Goal: Task Accomplishment & Management: Manage account settings

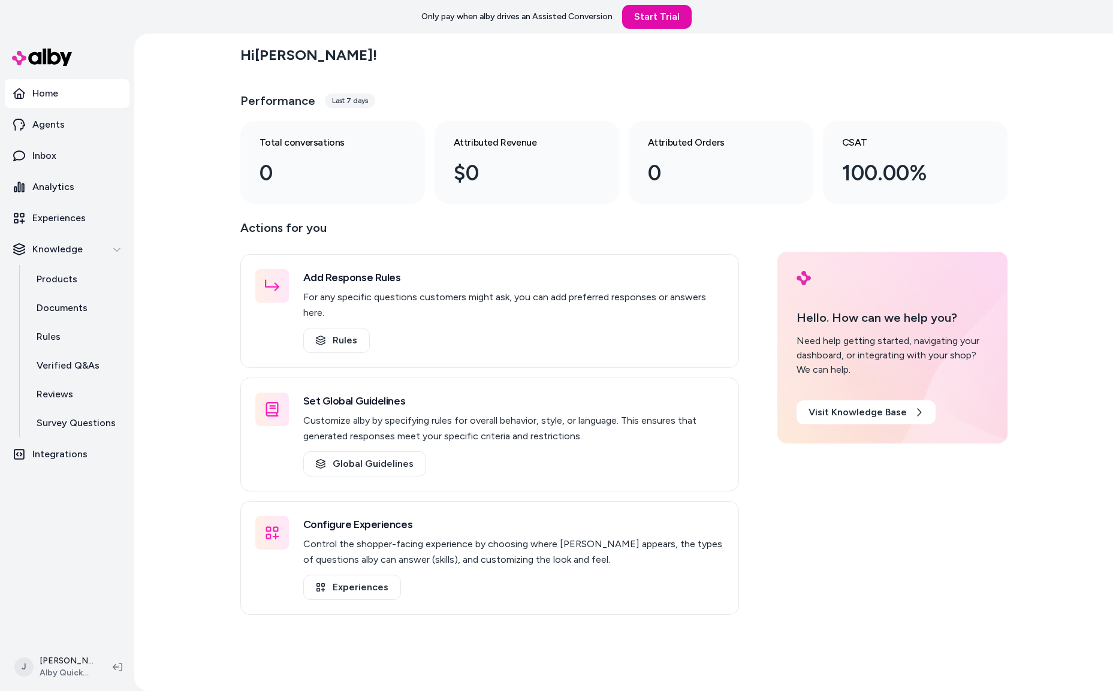
click at [169, 322] on div "Hi Jackie ! Performance Last 7 days Total conversations 0 Attributed Revenue $0…" at bounding box center [623, 363] width 979 height 658
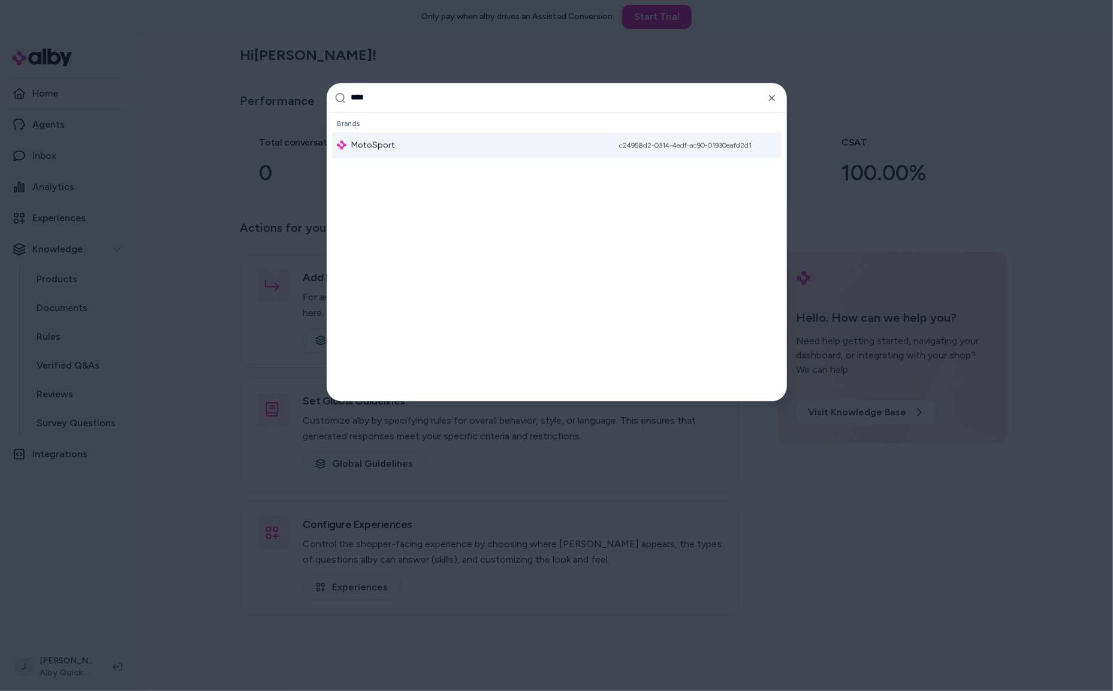
type input "****"
click at [449, 141] on div "MotoSport c24958d2-0314-4edf-ac90-01930eafd2d1" at bounding box center [557, 145] width 450 height 26
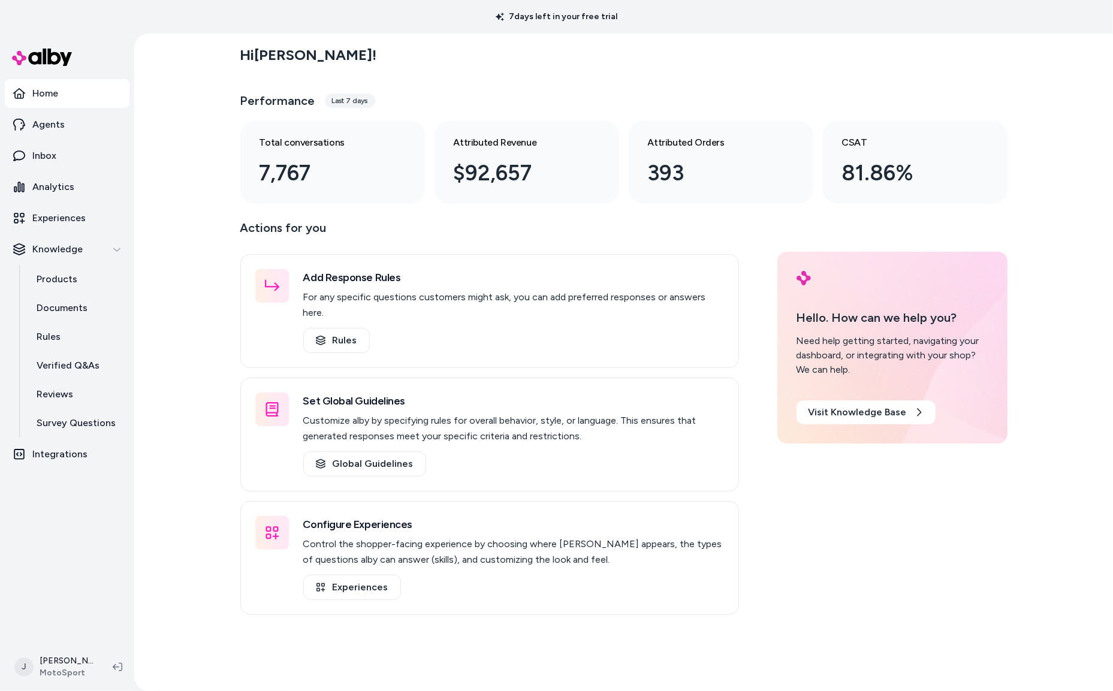
click at [228, 225] on div "Hi [PERSON_NAME] ! Performance Last 7 days Total conversations 7,767 Attributed…" at bounding box center [623, 363] width 979 height 658
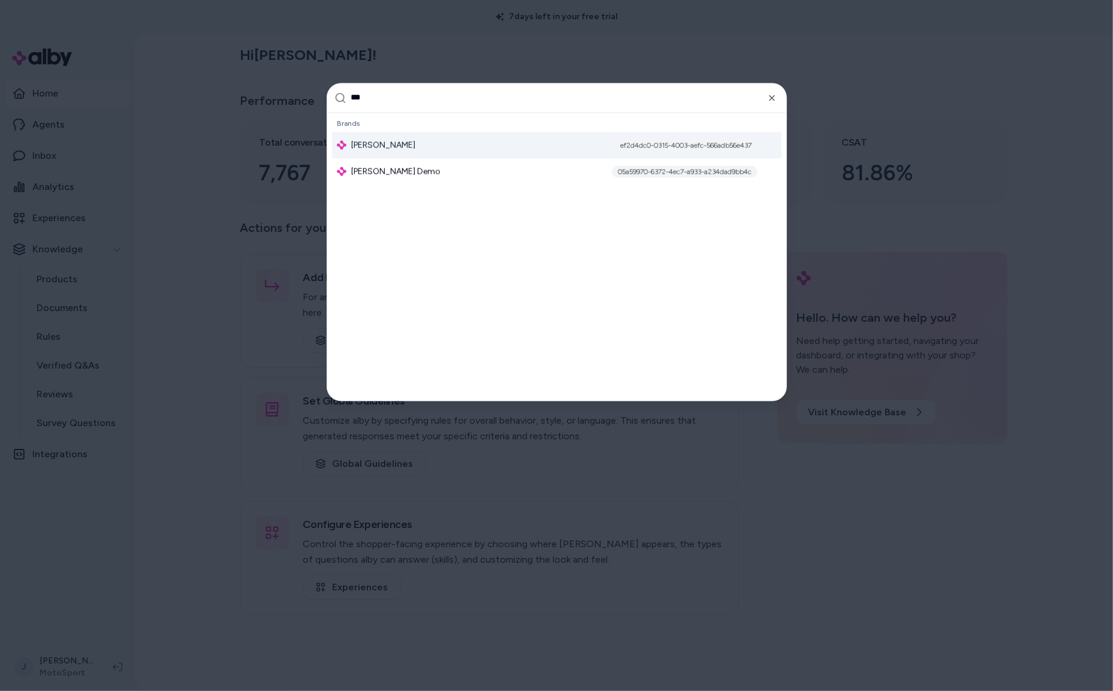
type input "***"
click at [369, 140] on span "[PERSON_NAME]" at bounding box center [383, 145] width 64 height 12
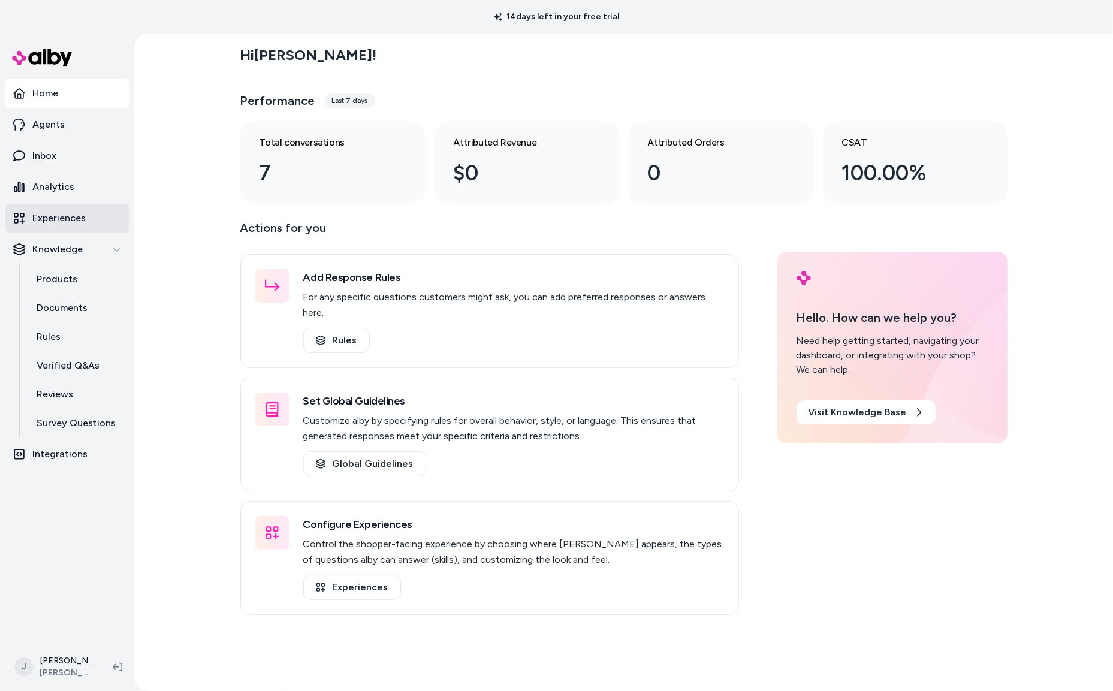
drag, startPoint x: 49, startPoint y: 188, endPoint x: 7, endPoint y: 219, distance: 52.6
click at [49, 188] on p "Analytics" at bounding box center [53, 187] width 42 height 14
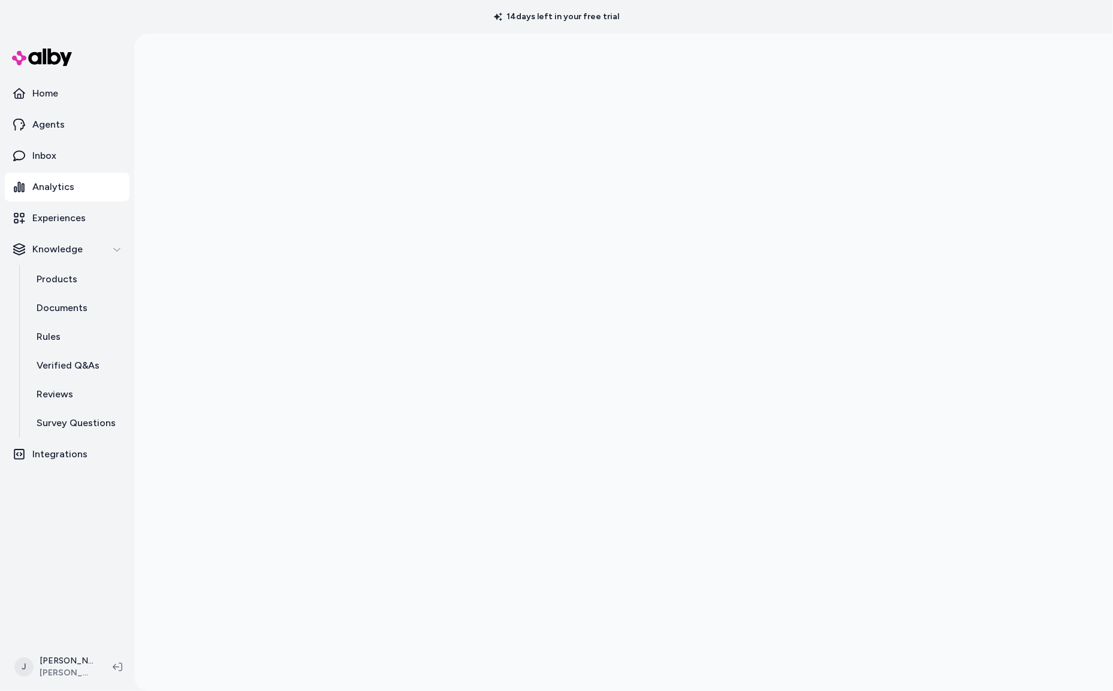
drag, startPoint x: 230, startPoint y: 229, endPoint x: 221, endPoint y: 227, distance: 9.9
click at [229, 228] on div at bounding box center [623, 379] width 979 height 691
click at [49, 124] on p "Agents" at bounding box center [48, 125] width 32 height 14
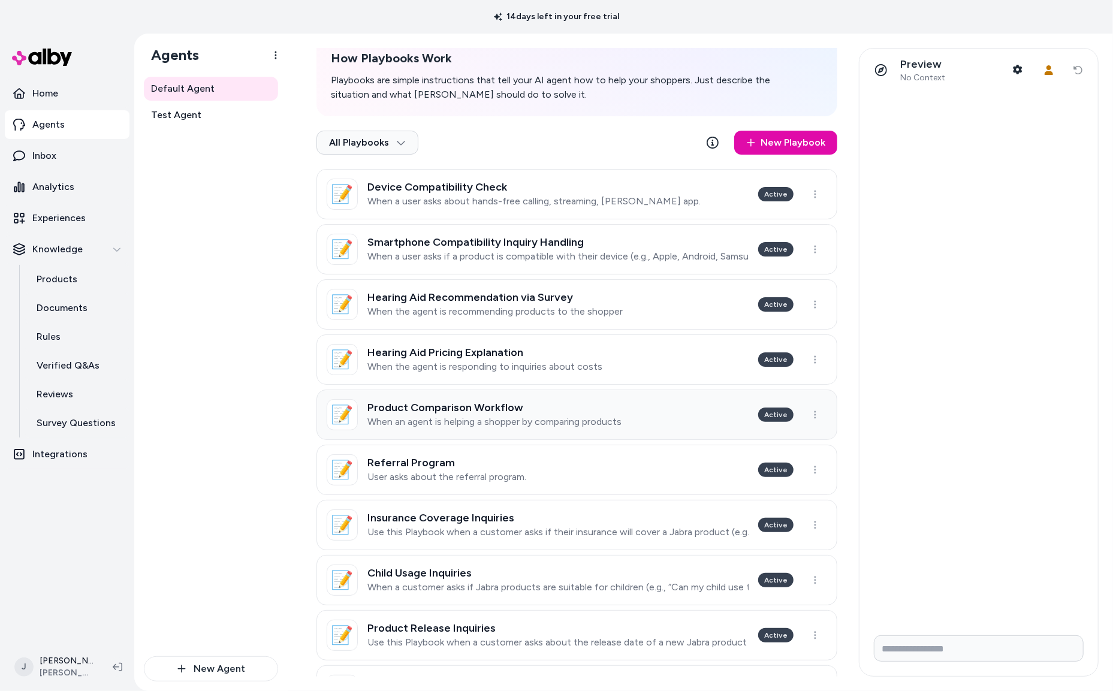
scroll to position [191, 0]
click at [65, 281] on p "Products" at bounding box center [57, 279] width 41 height 14
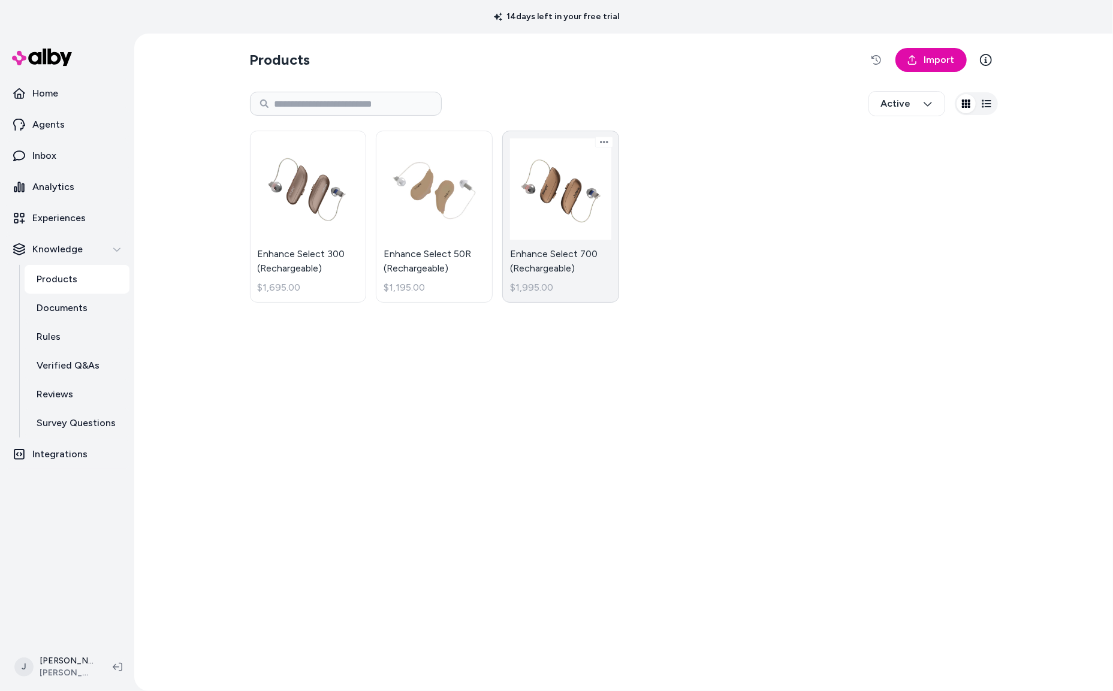
click at [585, 264] on link "Enhance Select 700 (Rechargeable) $1,995.00" at bounding box center [560, 217] width 117 height 172
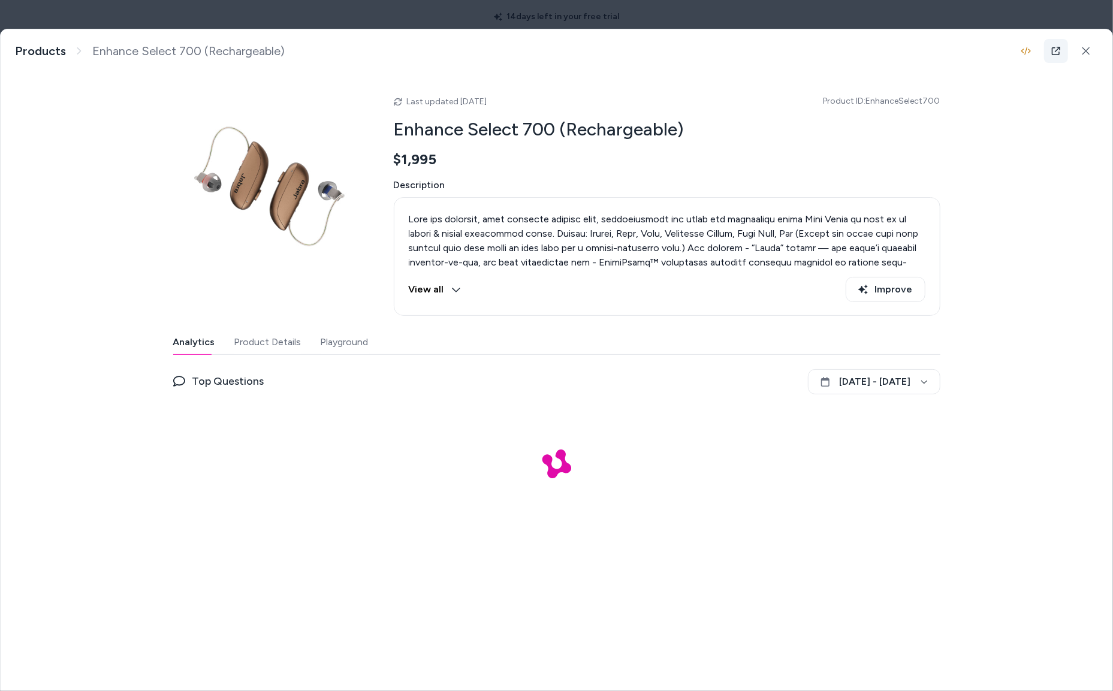
click at [1056, 53] on icon at bounding box center [1057, 51] width 10 height 10
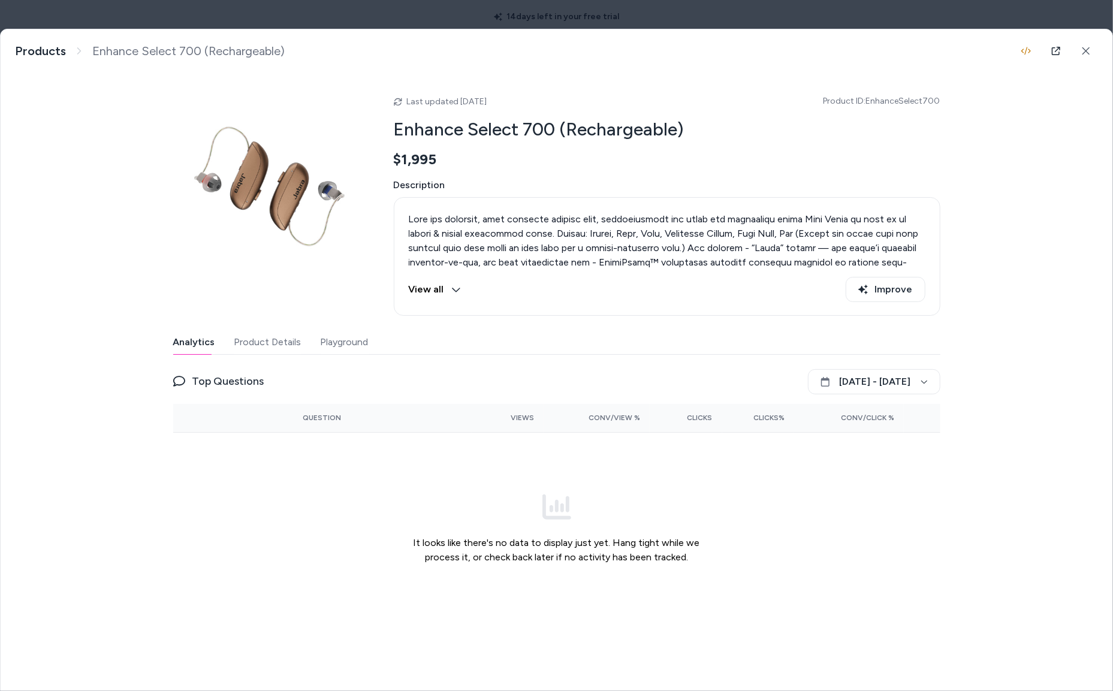
drag, startPoint x: 430, startPoint y: 284, endPoint x: 398, endPoint y: 330, distance: 56.7
click at [430, 284] on button "View all" at bounding box center [435, 289] width 52 height 25
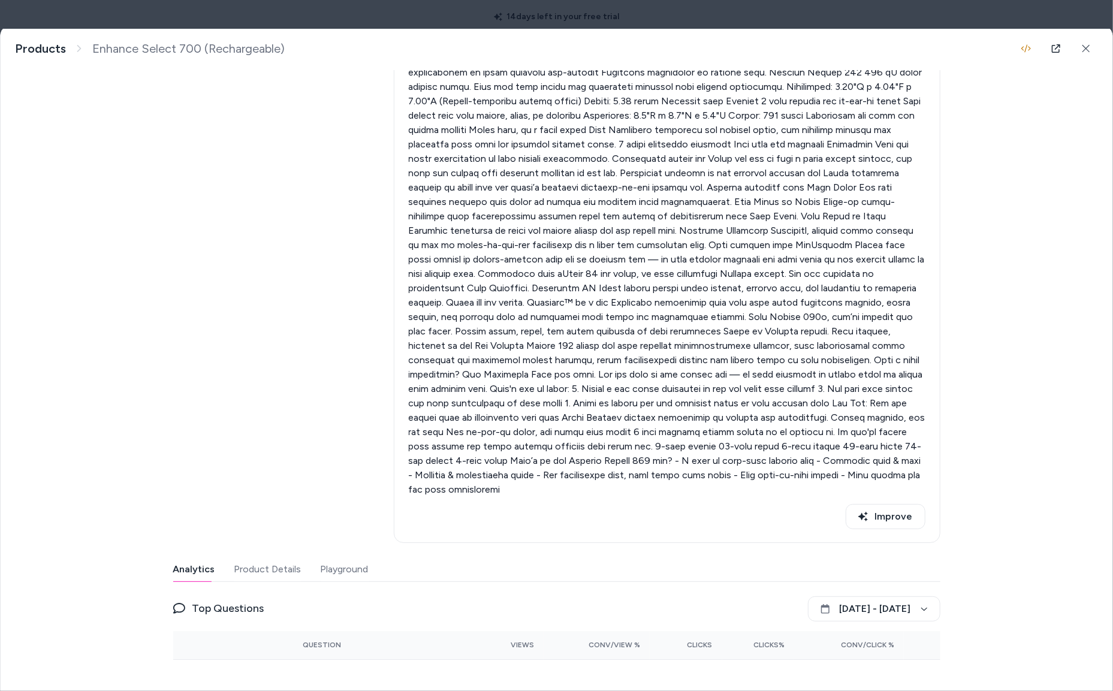
scroll to position [501, 0]
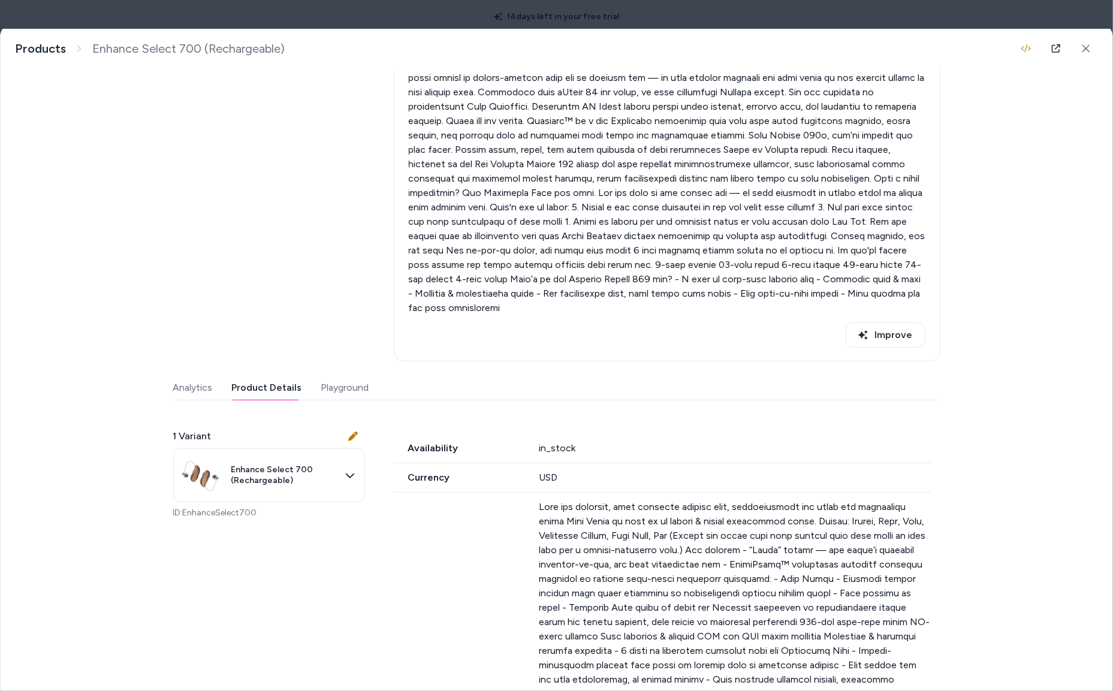
drag, startPoint x: 246, startPoint y: 396, endPoint x: 345, endPoint y: 423, distance: 102.4
click at [247, 396] on button "Product Details" at bounding box center [267, 388] width 70 height 24
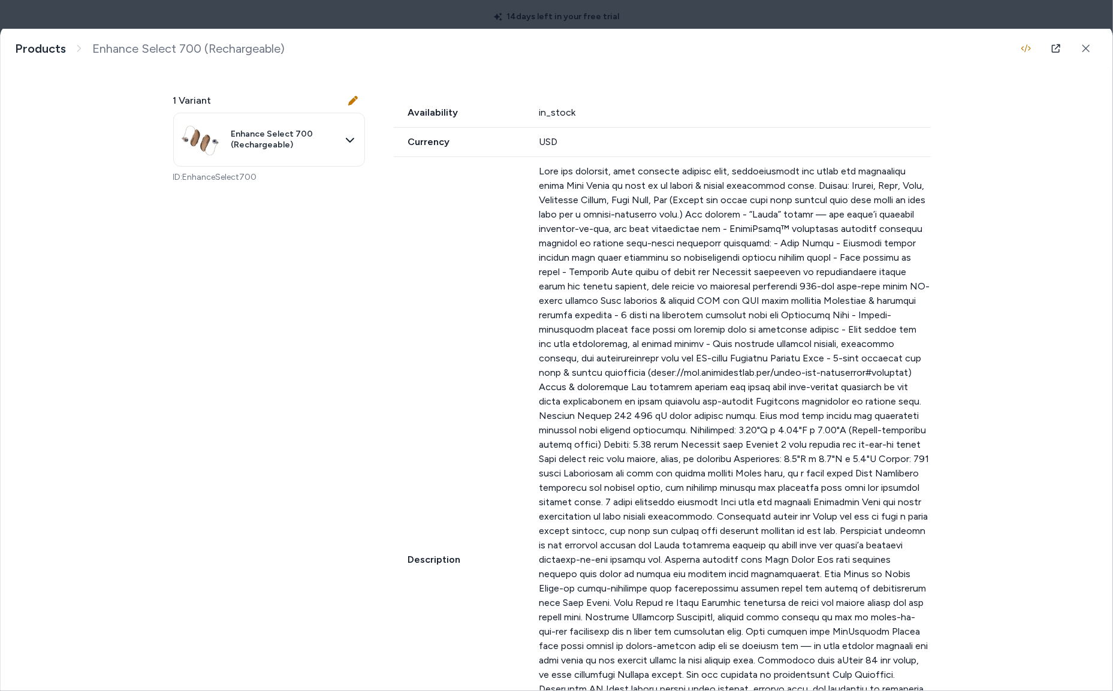
scroll to position [869, 0]
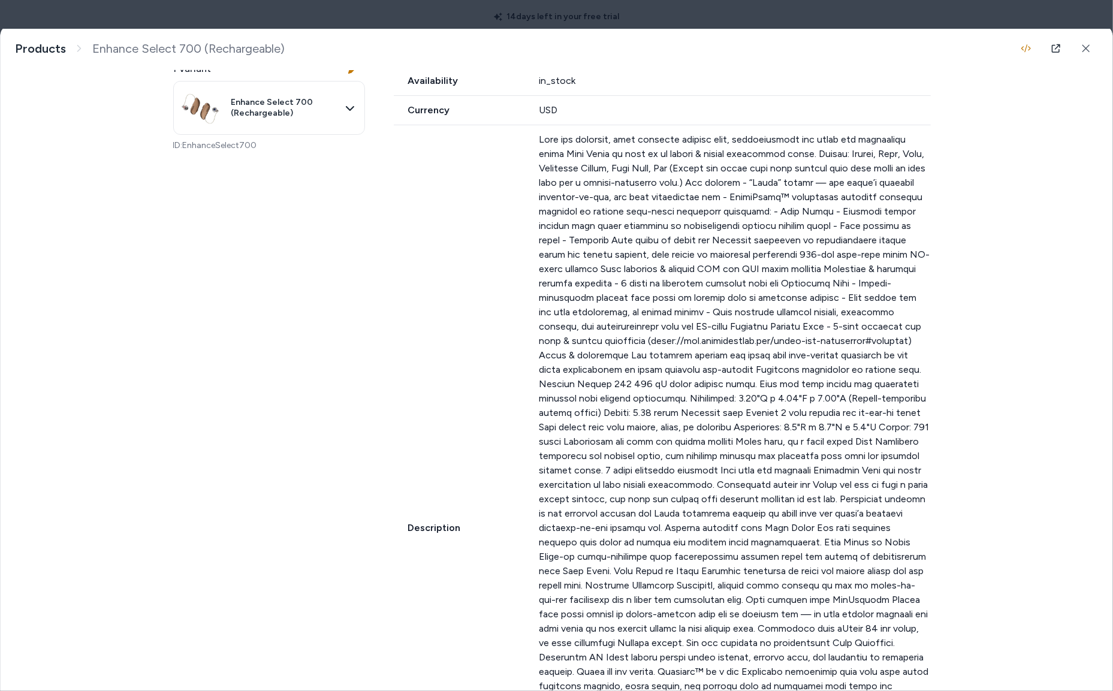
click at [800, 435] on p at bounding box center [735, 528] width 392 height 791
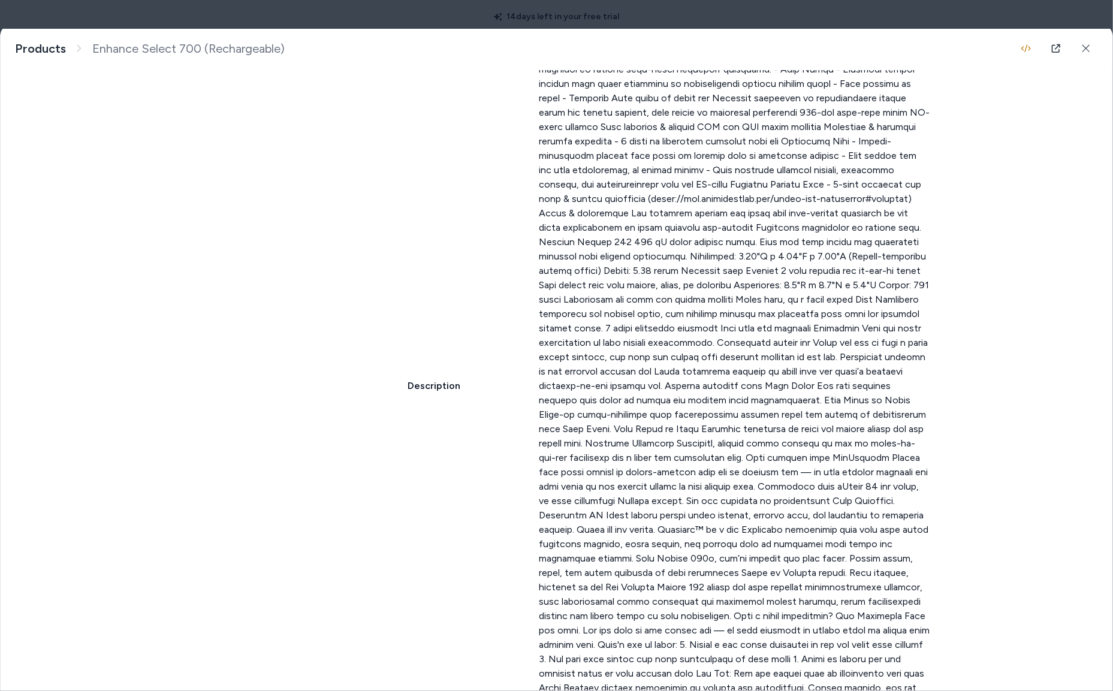
scroll to position [1027, 0]
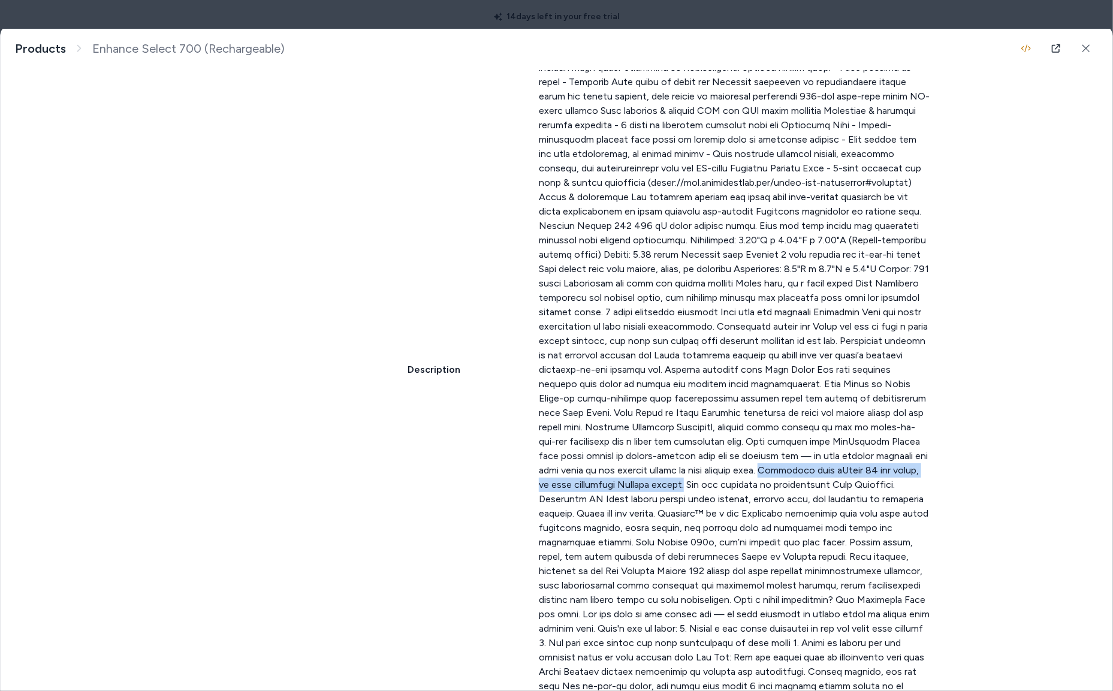
drag, startPoint x: 795, startPoint y: 469, endPoint x: 720, endPoint y: 488, distance: 77.2
click at [720, 489] on p at bounding box center [735, 369] width 392 height 791
click at [793, 470] on p at bounding box center [735, 369] width 392 height 791
drag, startPoint x: 794, startPoint y: 469, endPoint x: 716, endPoint y: 490, distance: 80.7
click at [716, 490] on p at bounding box center [735, 369] width 392 height 791
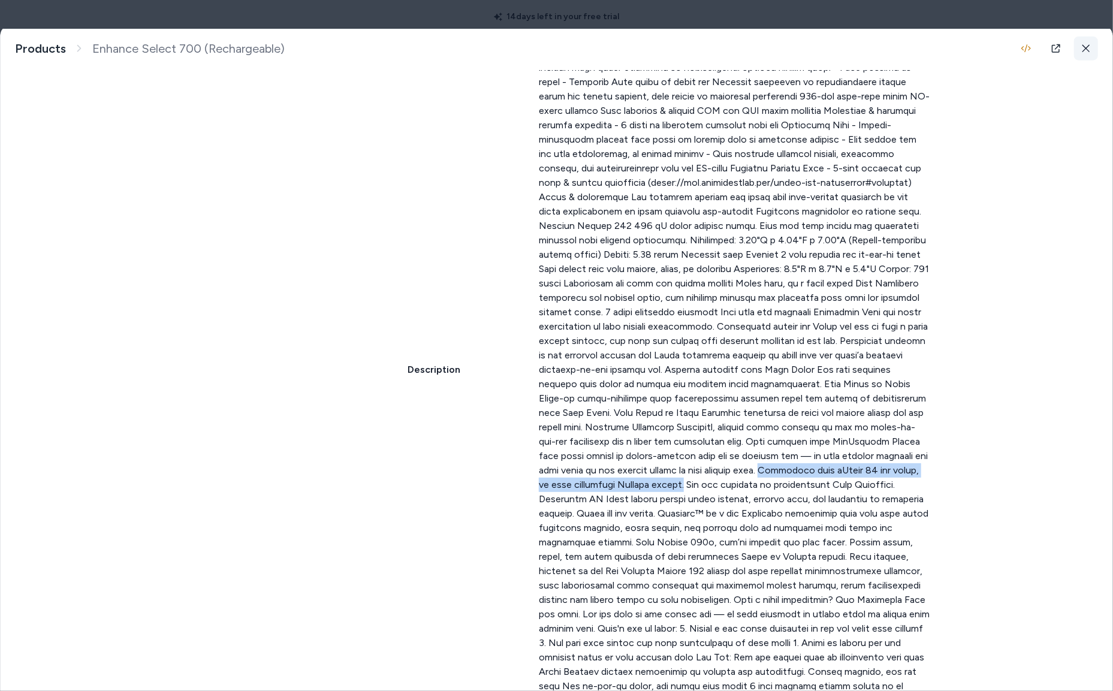
click at [1084, 49] on icon at bounding box center [1086, 48] width 8 height 8
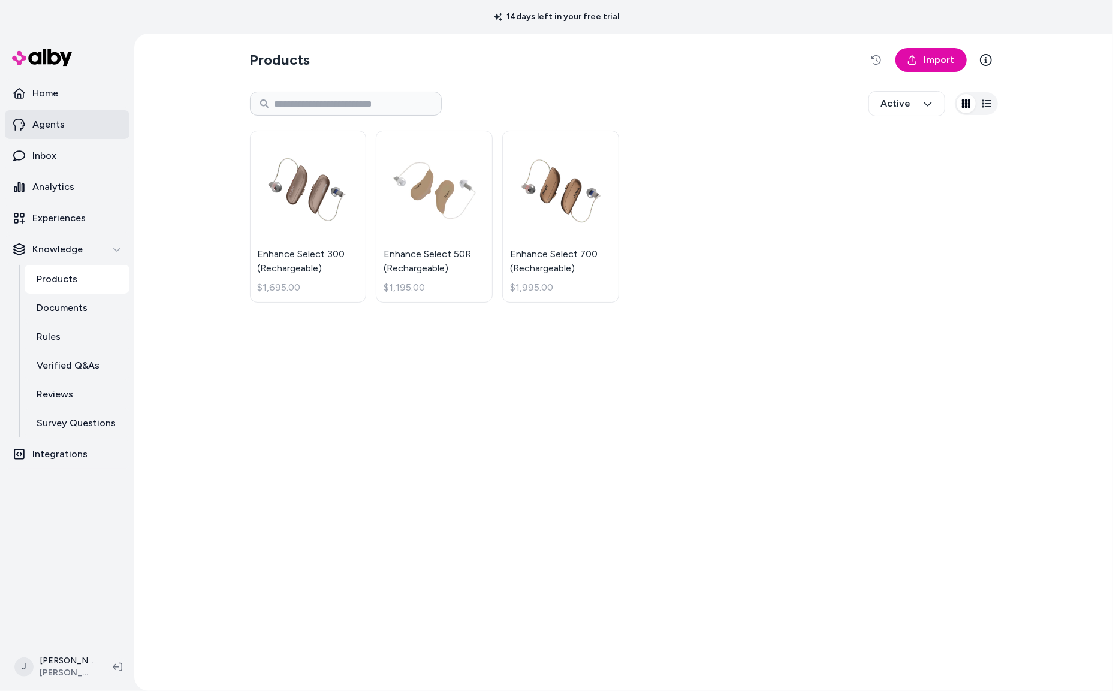
click at [52, 124] on p "Agents" at bounding box center [48, 125] width 32 height 14
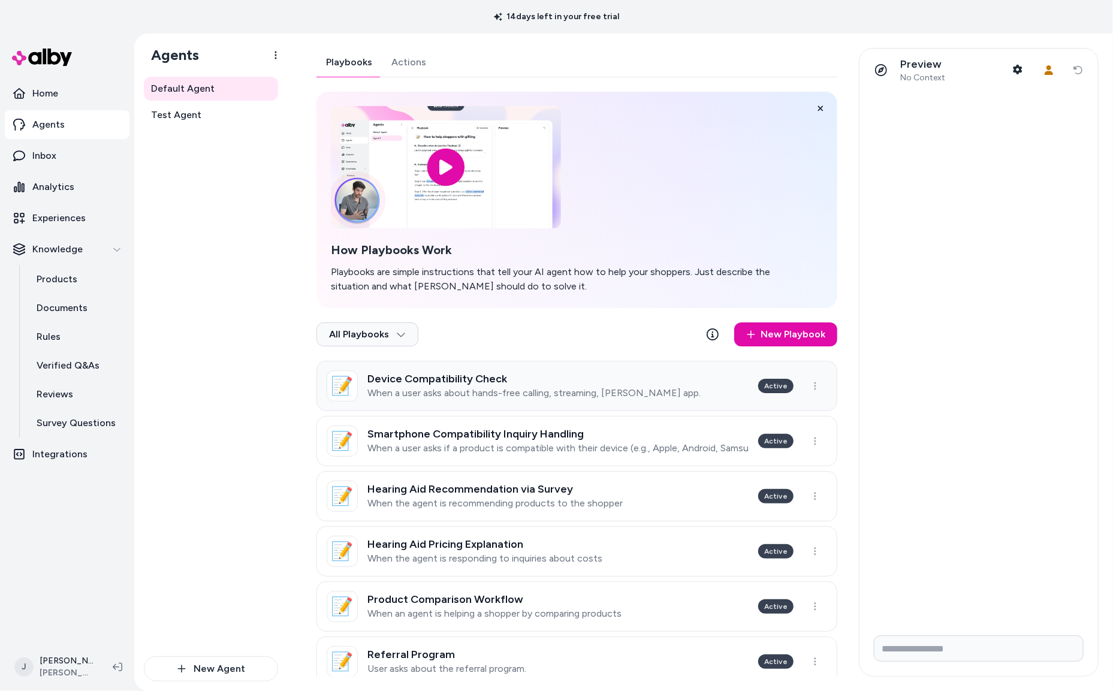
click at [532, 384] on h3 "Device Compatibility Check" at bounding box center [534, 379] width 333 height 12
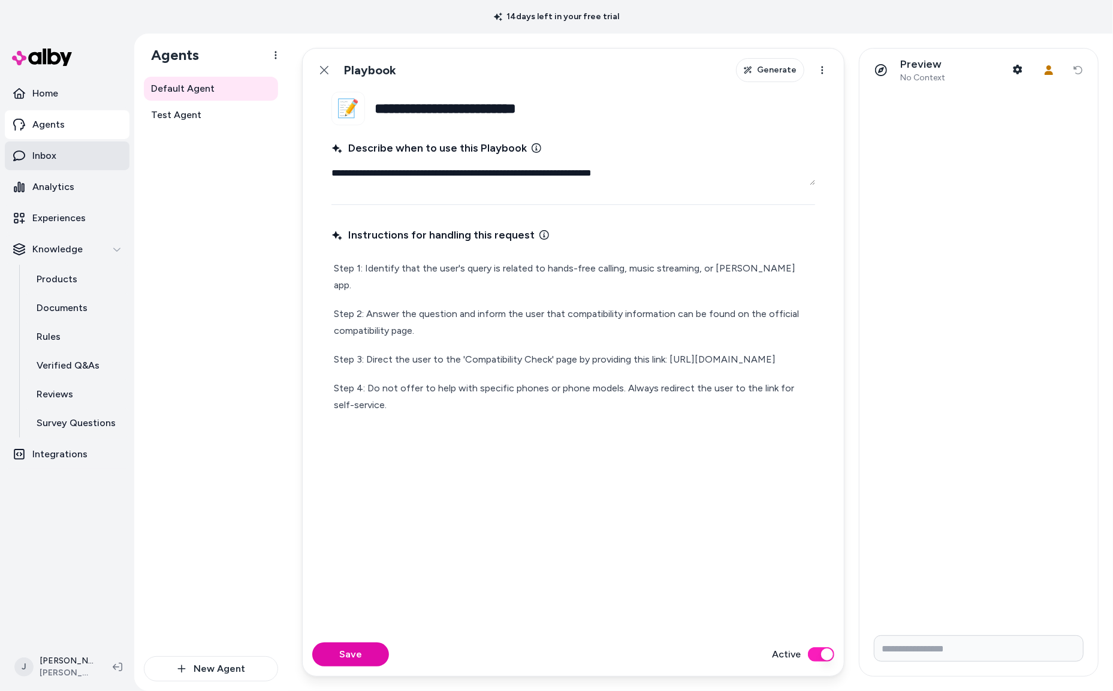
click at [49, 163] on link "Inbox" at bounding box center [67, 155] width 125 height 29
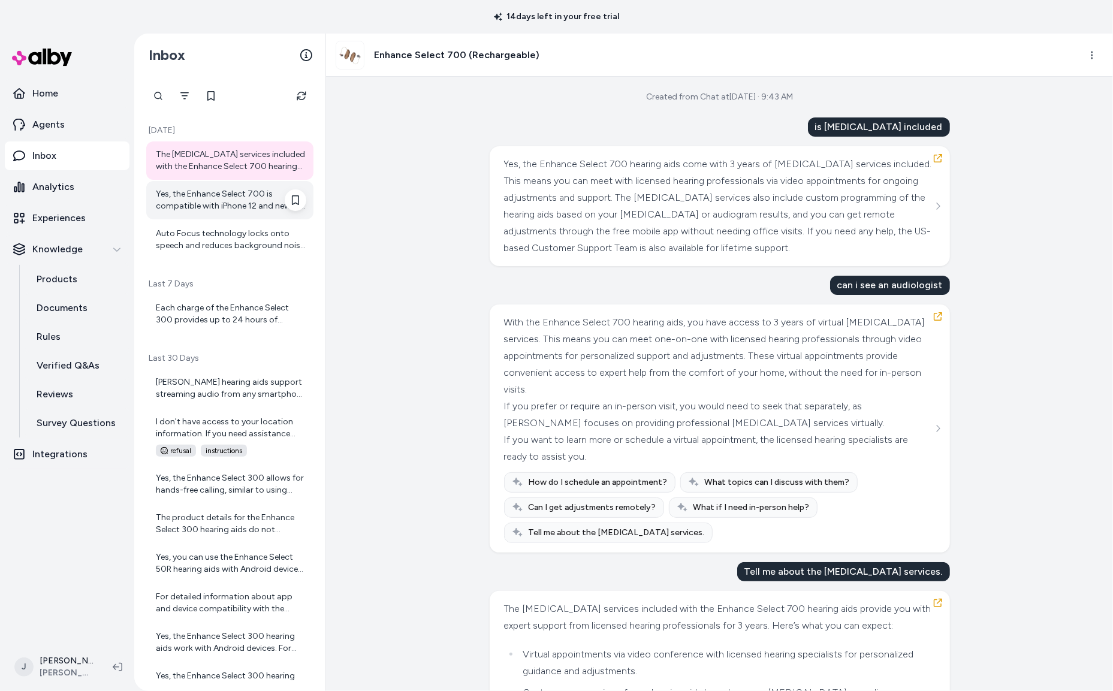
click at [217, 206] on div "Yes, the Enhance Select 700 is compatible with iPhone 12 and newer, as well as …" at bounding box center [231, 200] width 150 height 24
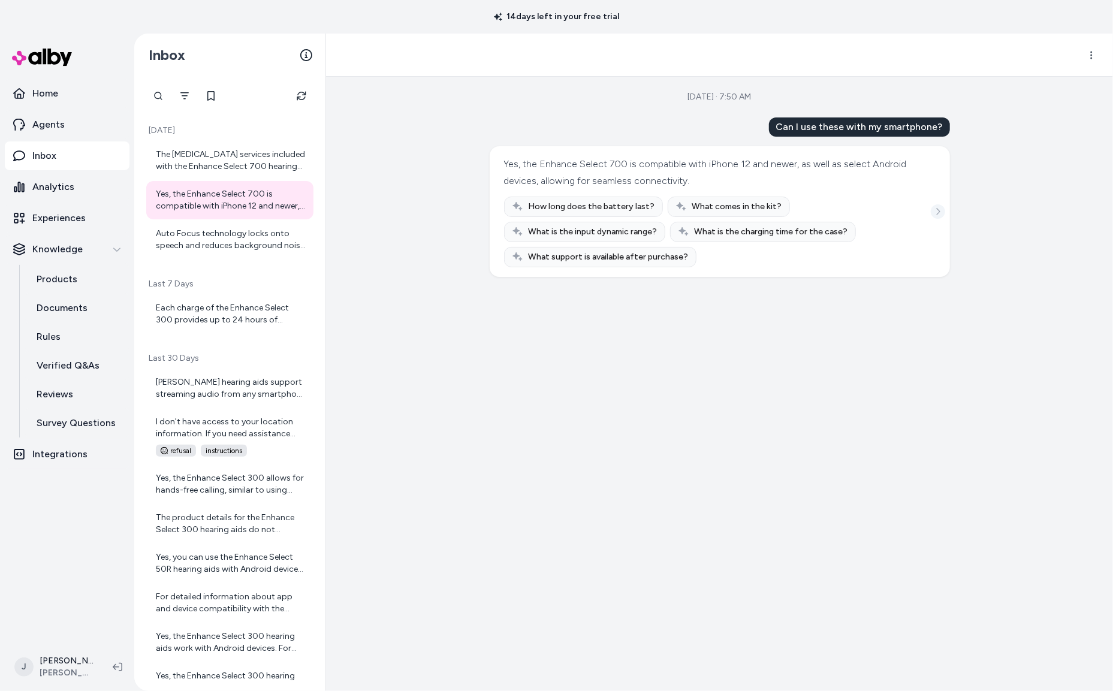
click at [937, 215] on icon "See more" at bounding box center [939, 211] width 4 height 7
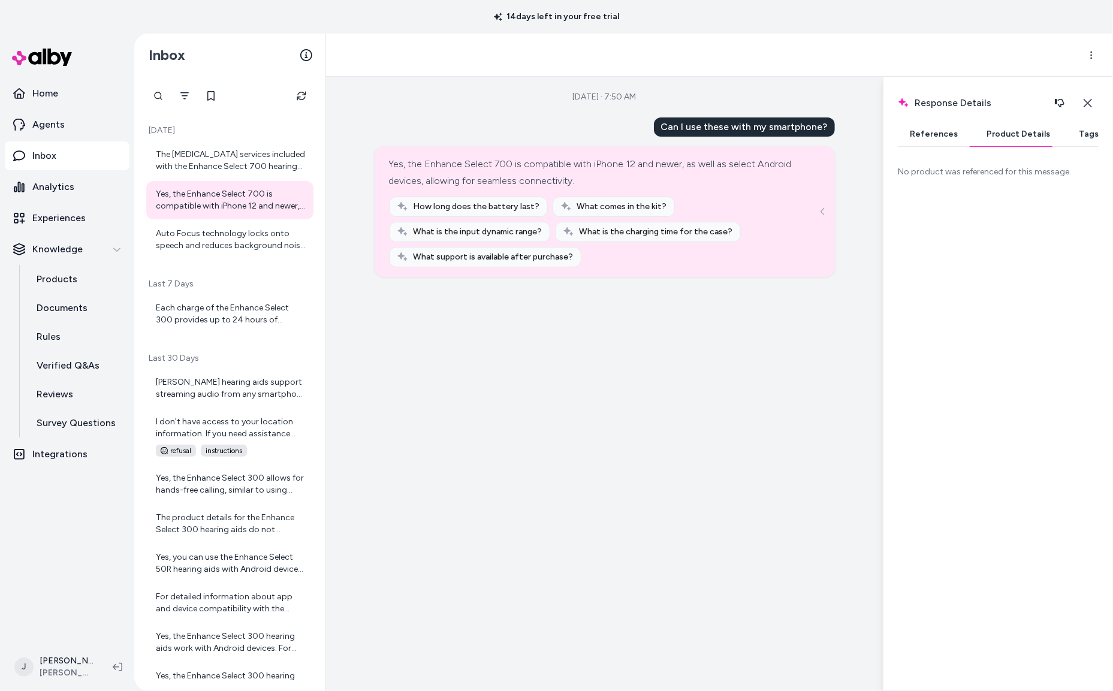
click at [1009, 133] on button "Product Details" at bounding box center [1019, 134] width 88 height 24
drag, startPoint x: 918, startPoint y: 174, endPoint x: 1071, endPoint y: 174, distance: 153.5
click at [1073, 174] on p "No product was referenced for this message." at bounding box center [998, 172] width 201 height 12
click at [994, 186] on div "No product was referenced for this message." at bounding box center [998, 424] width 201 height 516
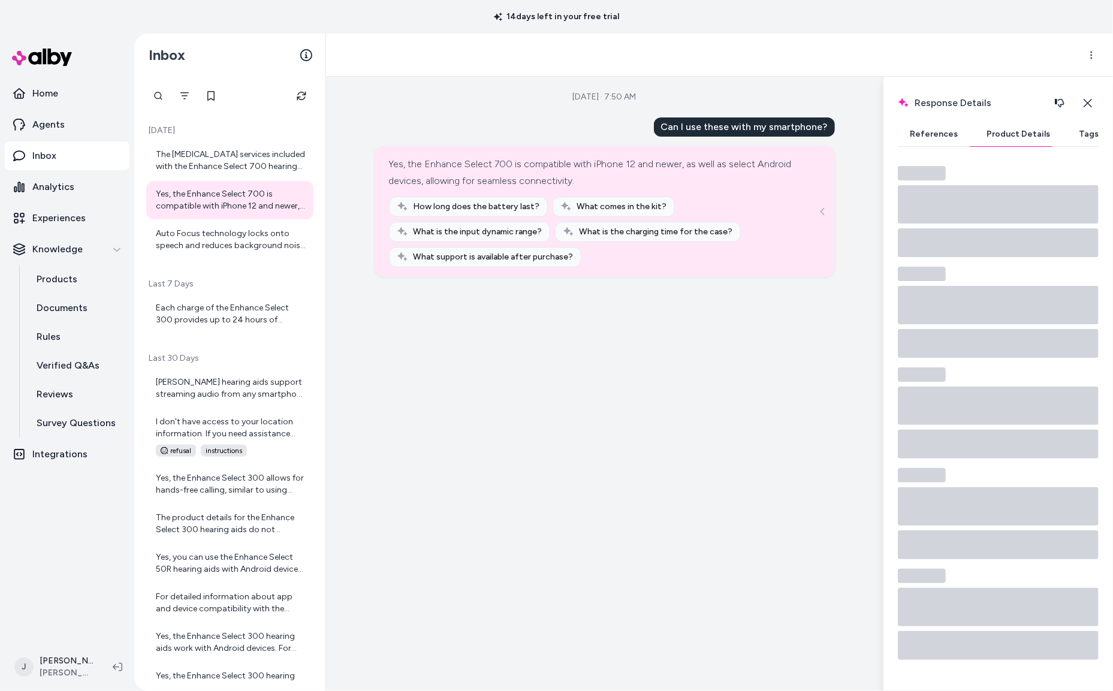
click at [932, 139] on button "References" at bounding box center [934, 134] width 72 height 24
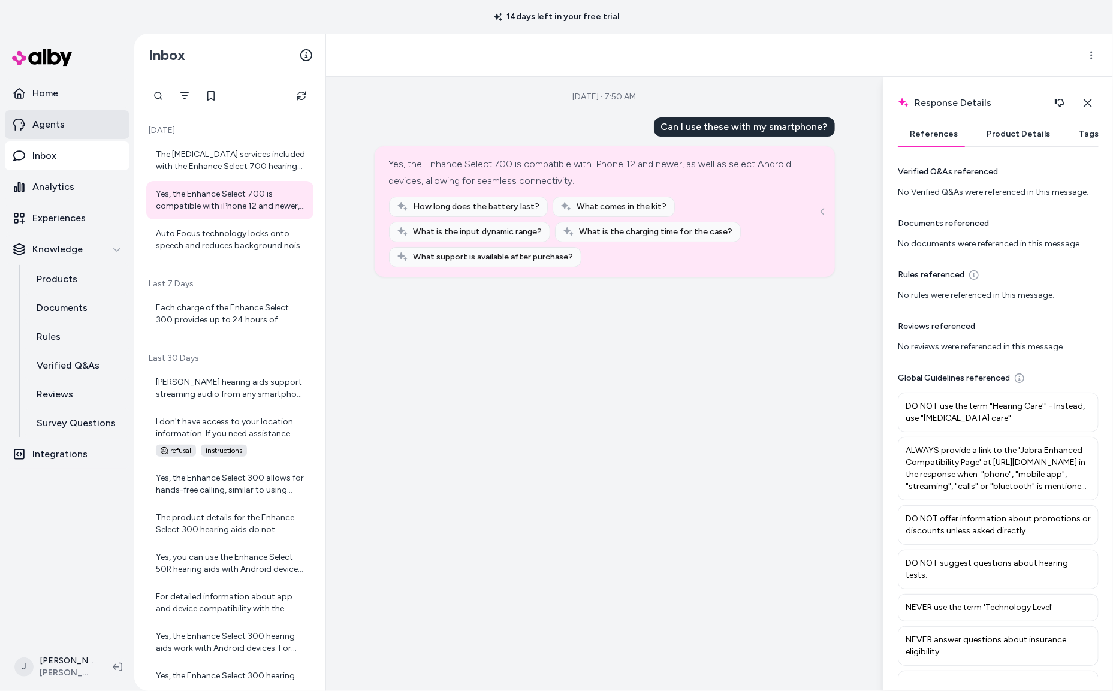
click at [37, 121] on p "Agents" at bounding box center [48, 125] width 32 height 14
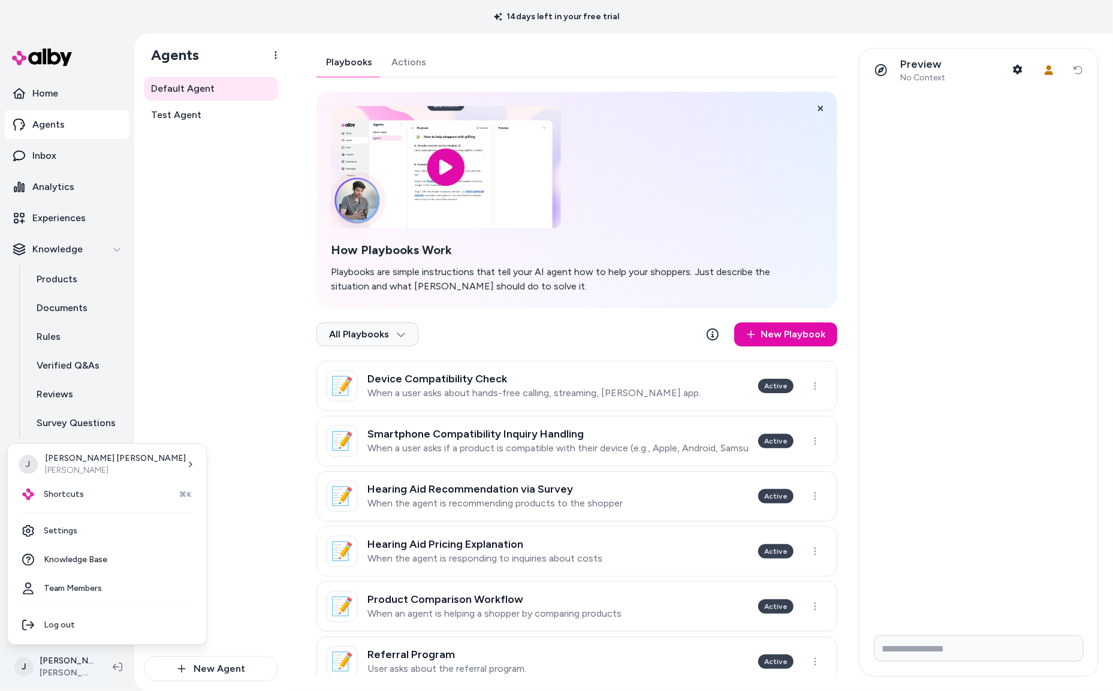
click at [70, 669] on html "14 days left in your free trial Home Agents Inbox Analytics Experiences Knowled…" at bounding box center [556, 345] width 1113 height 691
click at [71, 528] on link "Settings" at bounding box center [107, 531] width 189 height 29
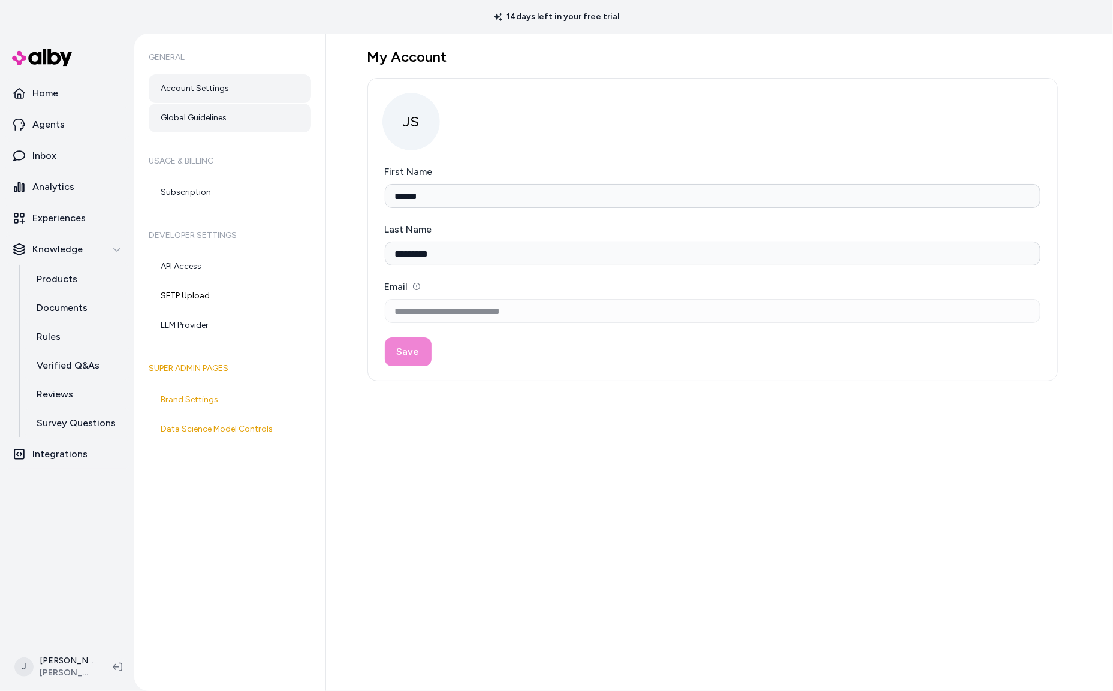
click at [198, 131] on link "Global Guidelines" at bounding box center [230, 118] width 162 height 29
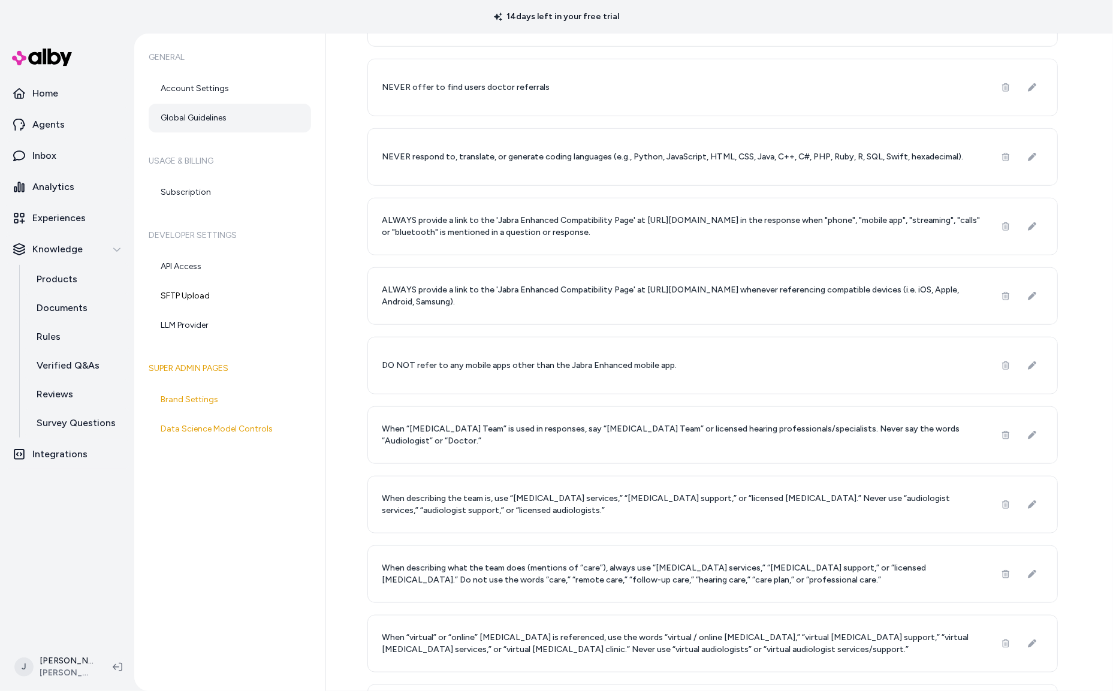
scroll to position [709, 0]
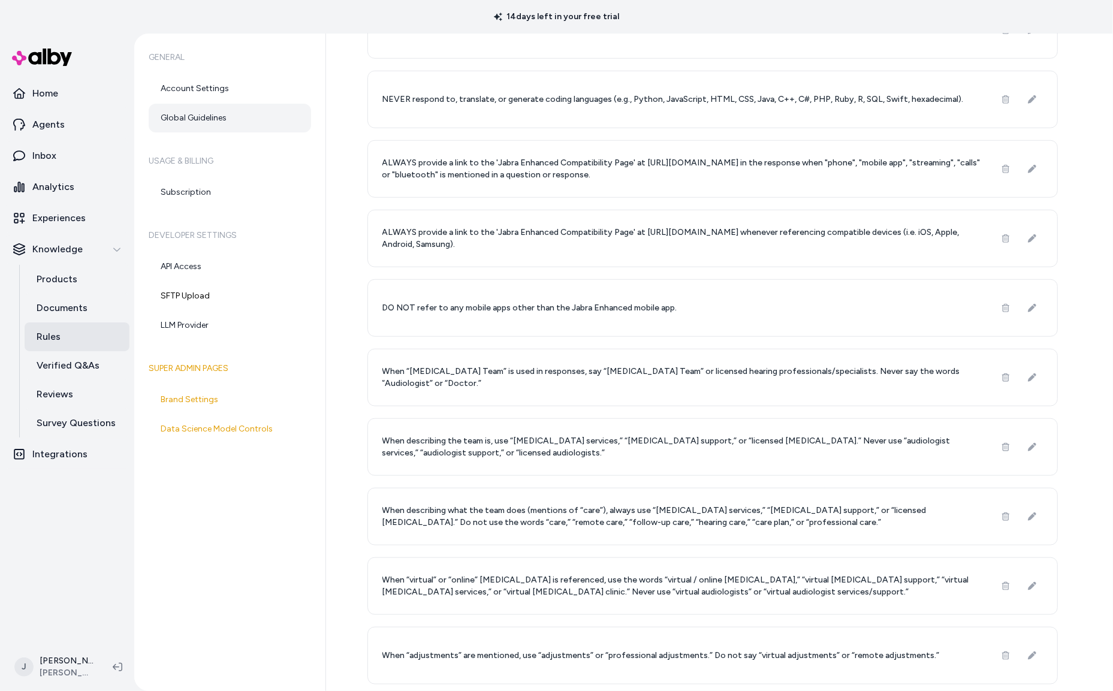
click at [58, 336] on p "Rules" at bounding box center [49, 337] width 24 height 14
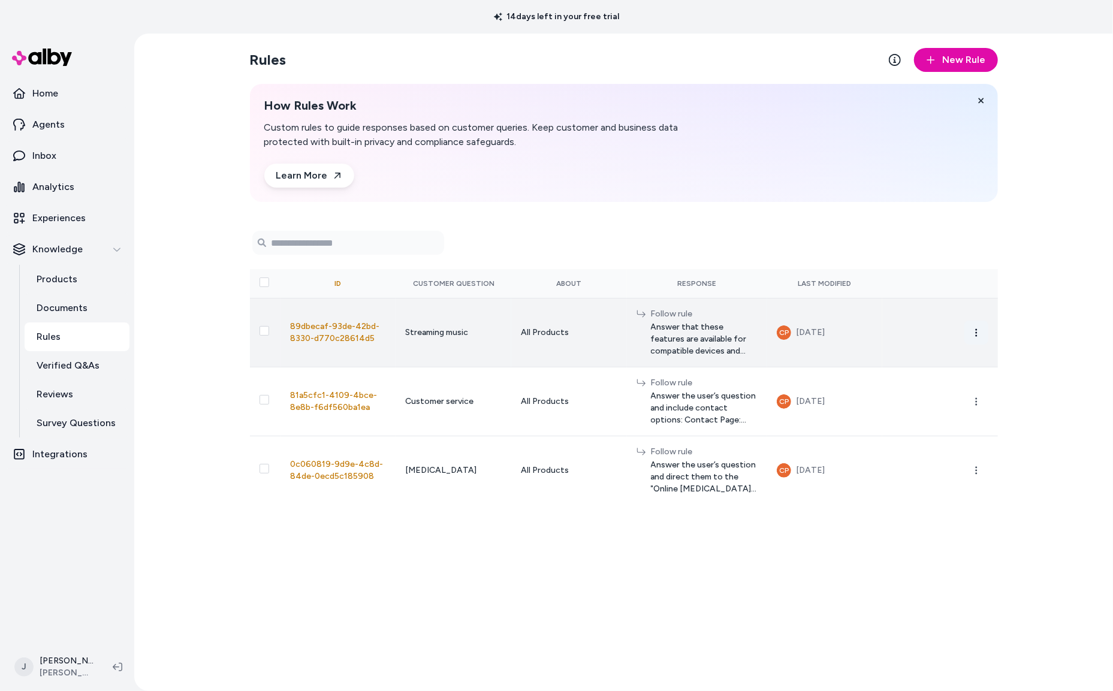
drag, startPoint x: 981, startPoint y: 332, endPoint x: 968, endPoint y: 332, distance: 12.6
click at [981, 332] on button "button" at bounding box center [977, 333] width 24 height 24
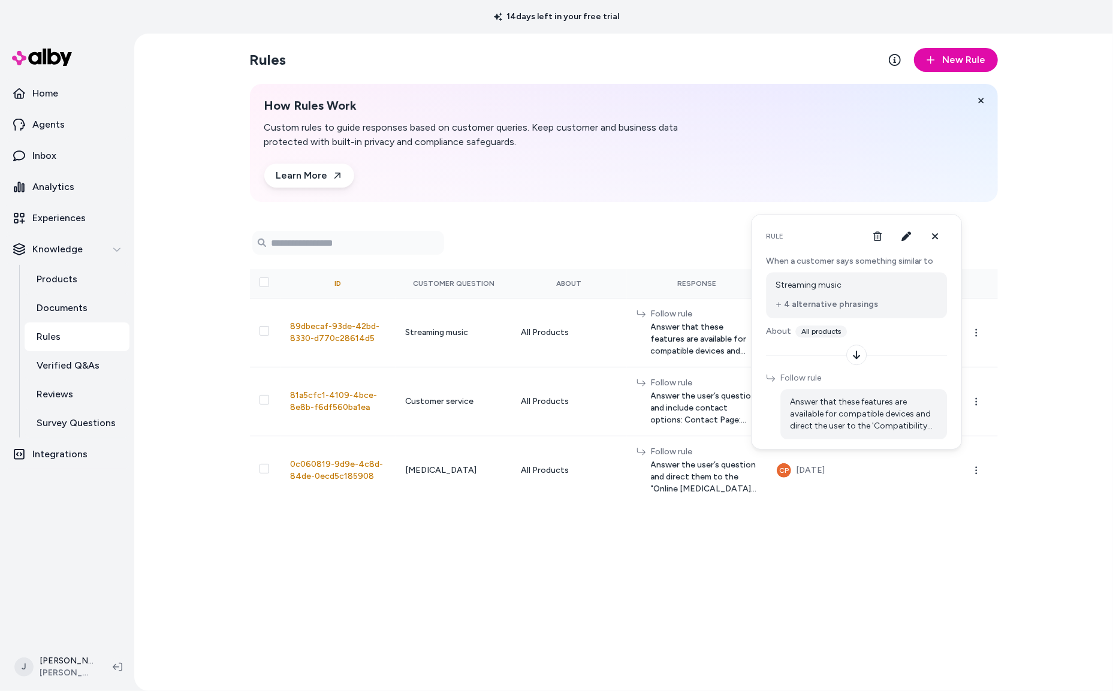
click at [813, 306] on button "4 alternative phrasings" at bounding box center [827, 305] width 103 height 12
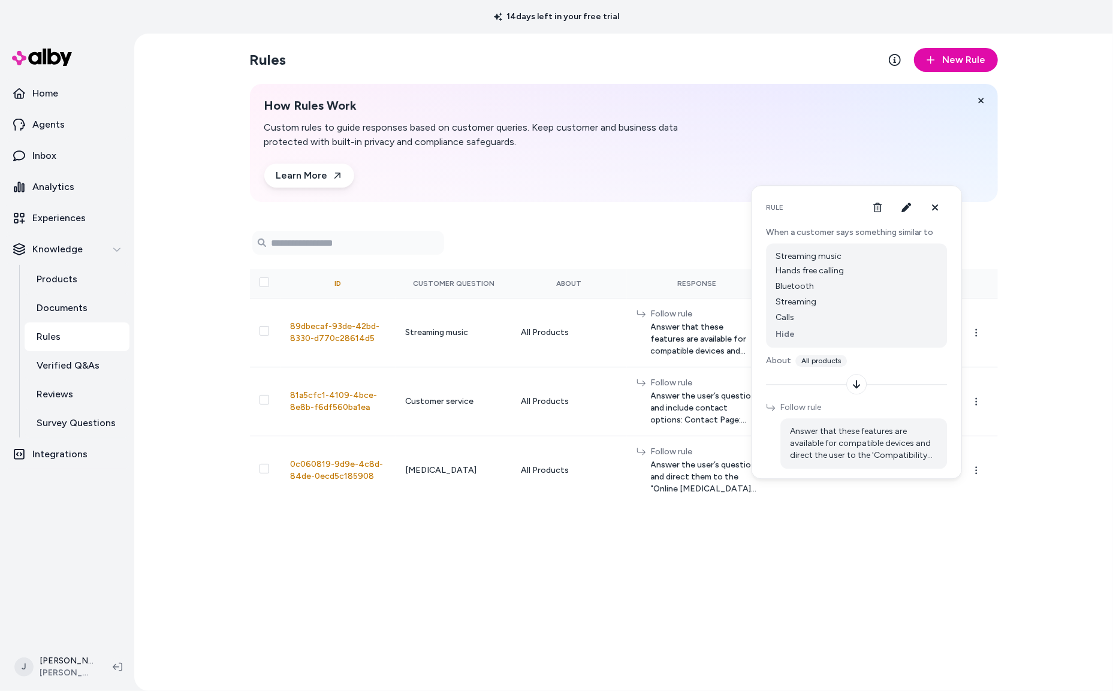
click at [875, 448] on span "Answer that these features are available for compatible devices and direct the …" at bounding box center [863, 444] width 147 height 36
click at [908, 203] on icon "button" at bounding box center [907, 208] width 10 height 10
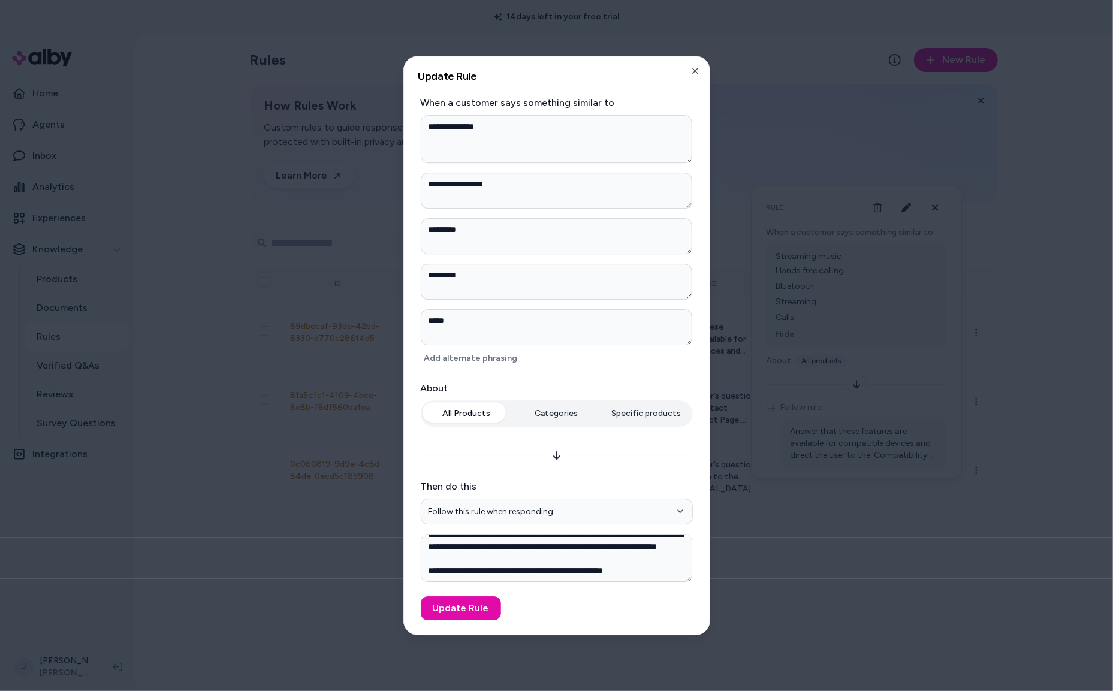
scroll to position [23, 0]
click at [695, 69] on icon "button" at bounding box center [696, 71] width 10 height 10
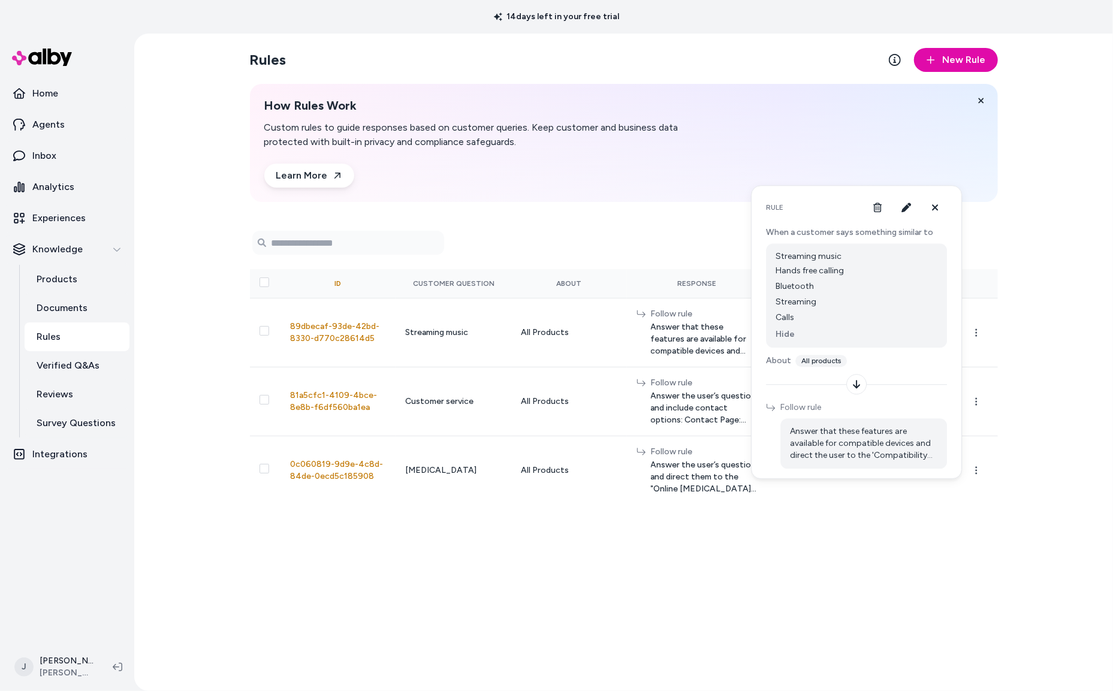
click at [826, 581] on div "Rules New Rule How Rules Work Custom rules to guide responses based on customer…" at bounding box center [623, 363] width 767 height 658
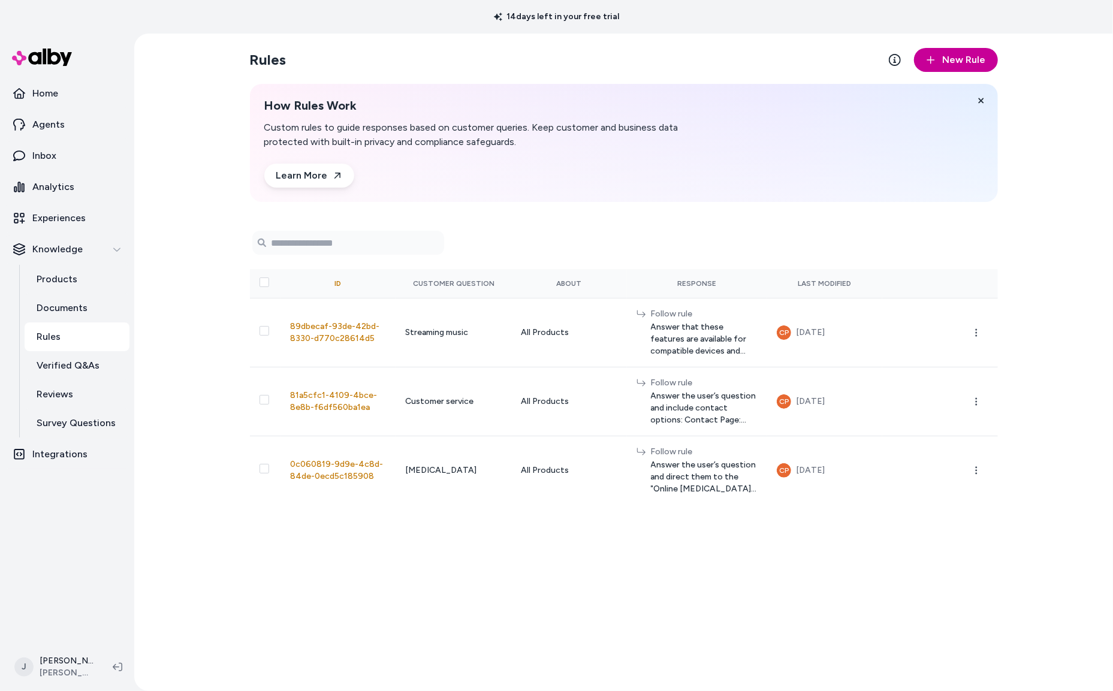
click at [950, 56] on span "New Rule" at bounding box center [964, 60] width 43 height 14
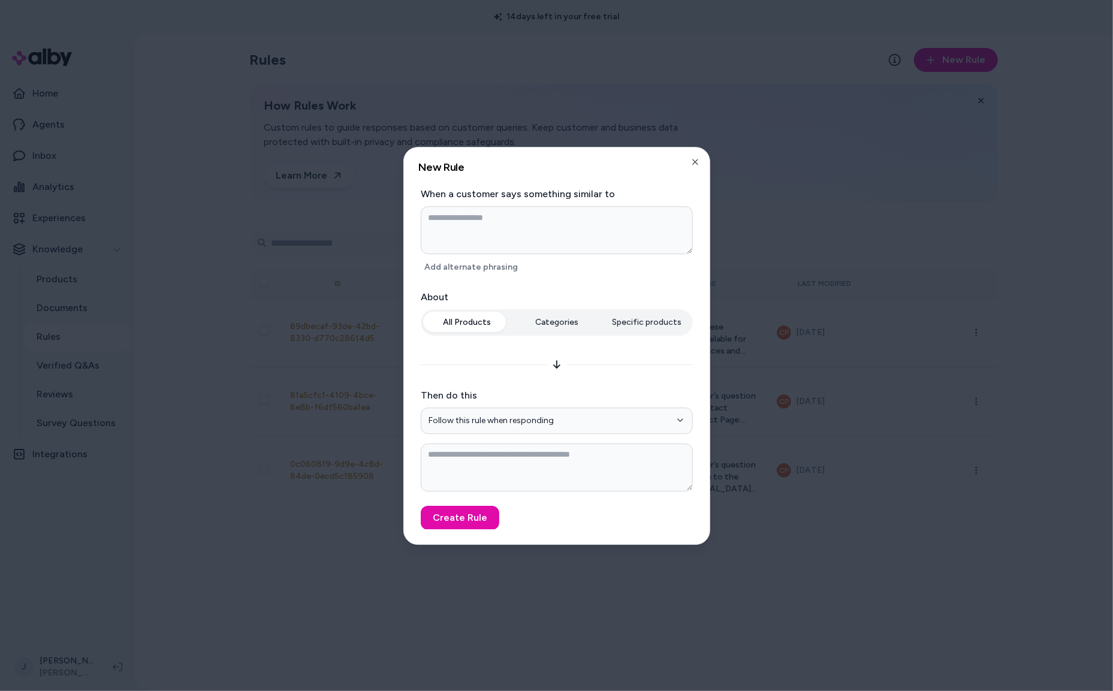
click at [652, 323] on div "All Products Categories Specific products" at bounding box center [557, 324] width 272 height 31
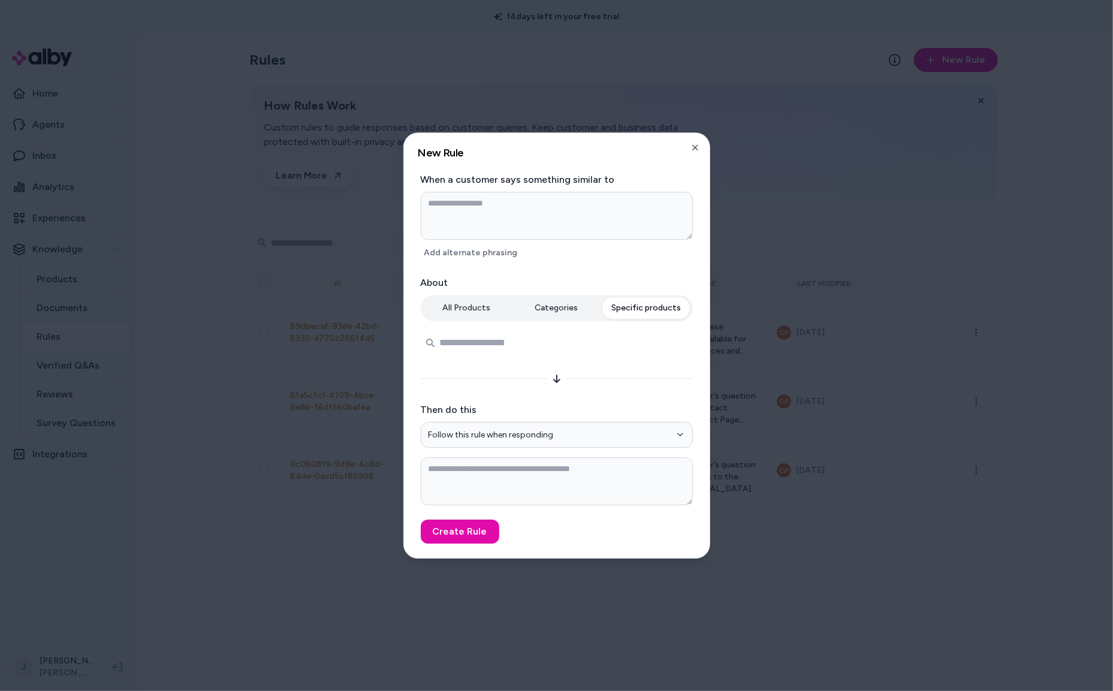
click at [495, 334] on input "Search products..." at bounding box center [557, 343] width 272 height 24
click at [698, 145] on icon "button" at bounding box center [696, 148] width 10 height 10
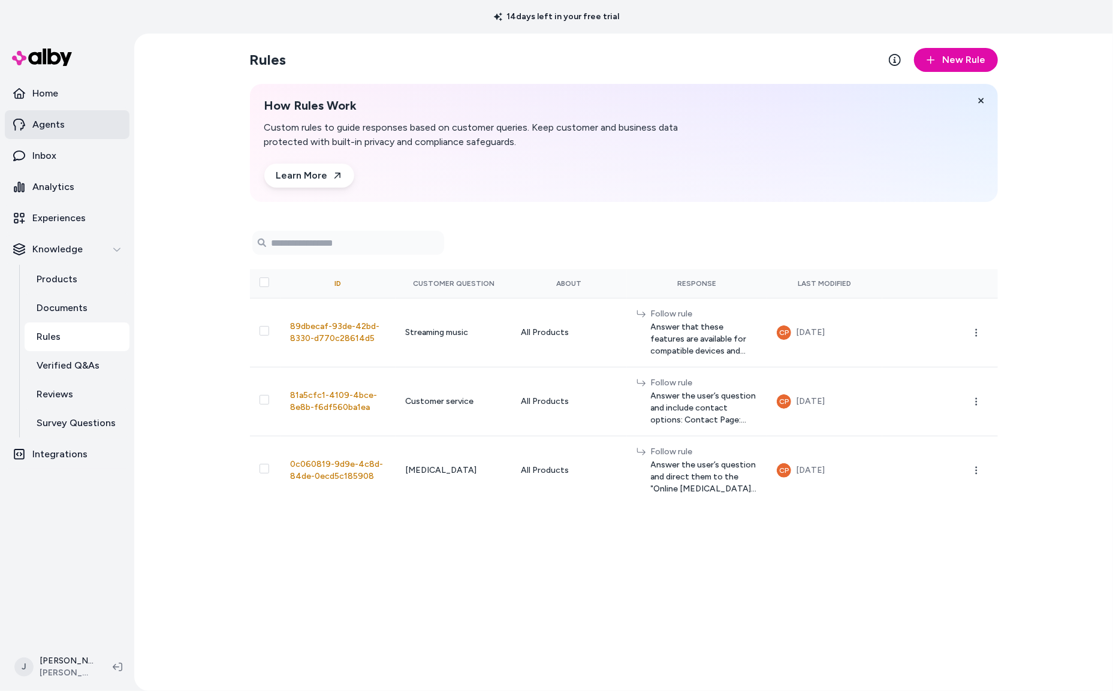
click at [45, 119] on p "Agents" at bounding box center [48, 125] width 32 height 14
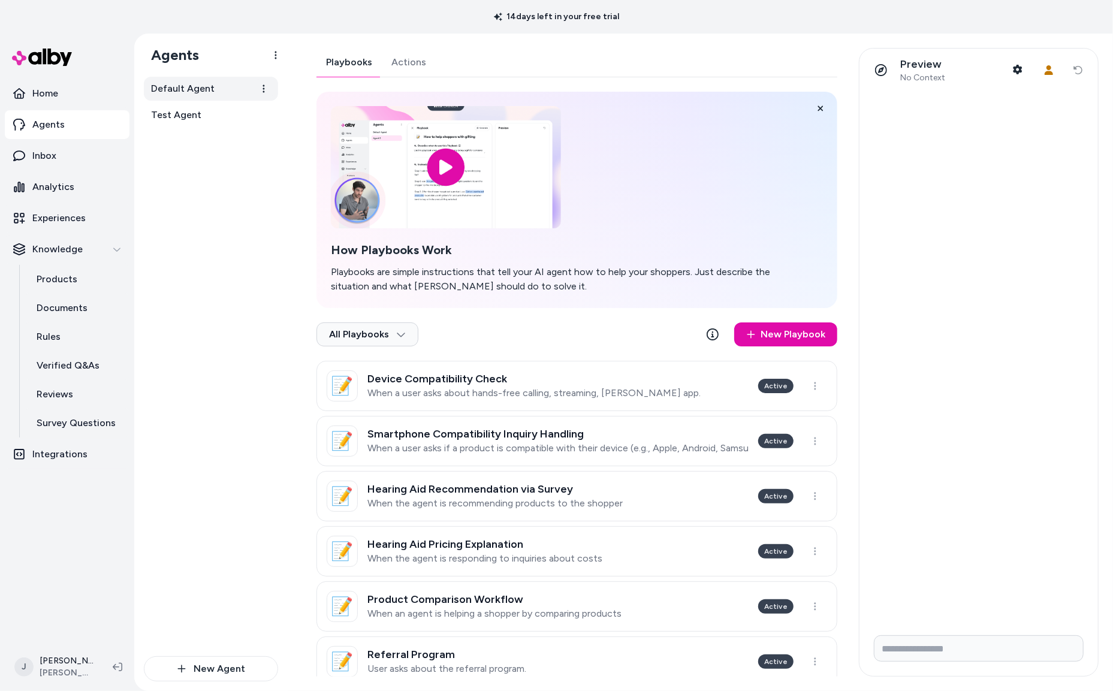
click at [186, 95] on span "Default Agent" at bounding box center [183, 89] width 64 height 14
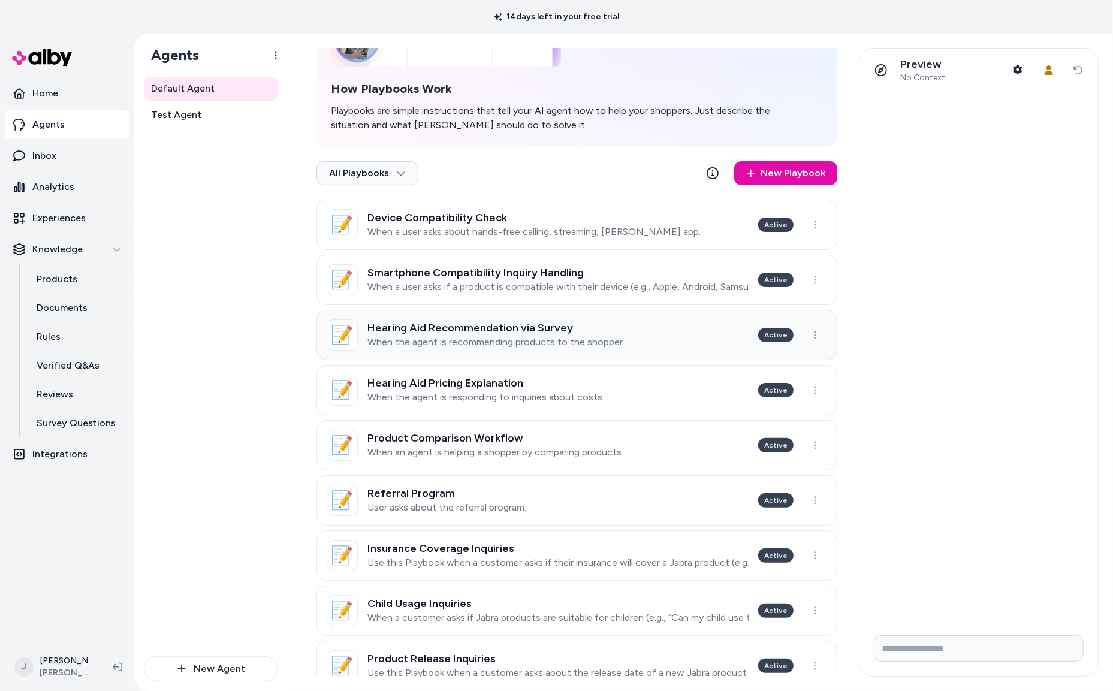
scroll to position [159, 0]
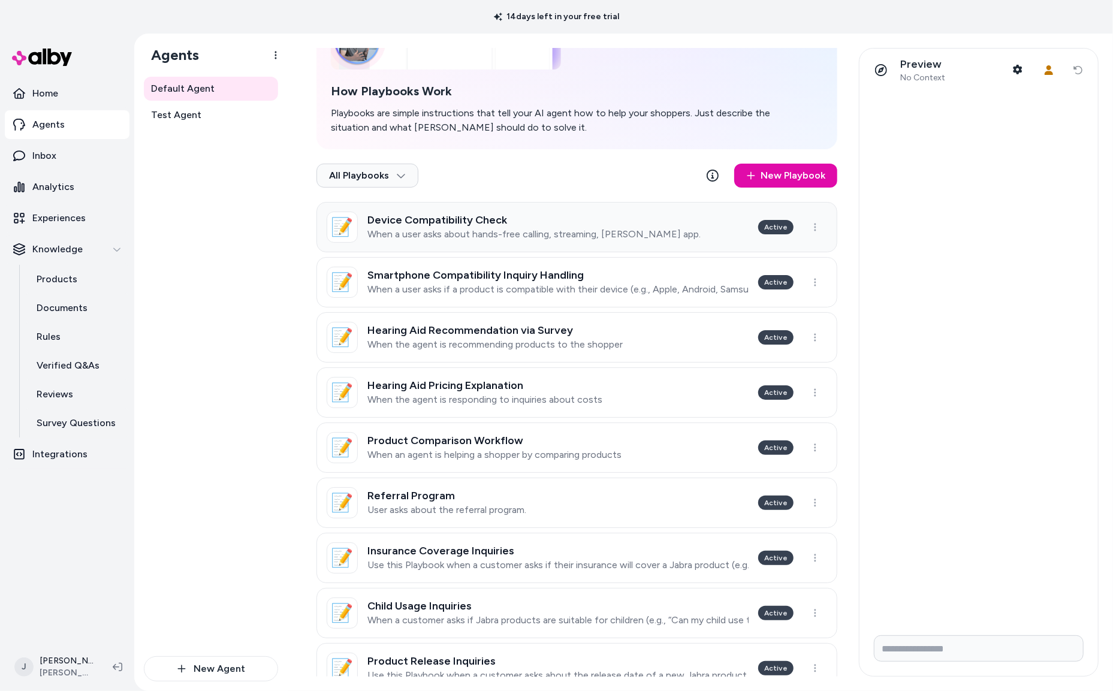
click at [642, 228] on p "When a user asks about hands-free calling, streaming, [PERSON_NAME] app." at bounding box center [534, 234] width 333 height 12
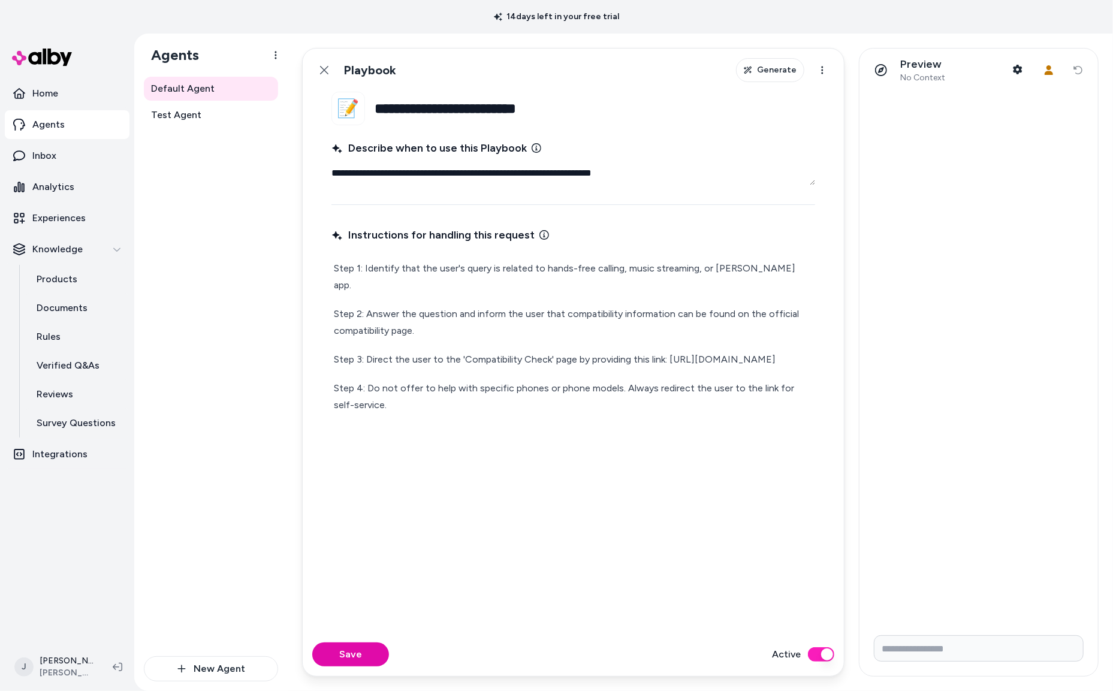
click at [42, 128] on p "Agents" at bounding box center [48, 125] width 32 height 14
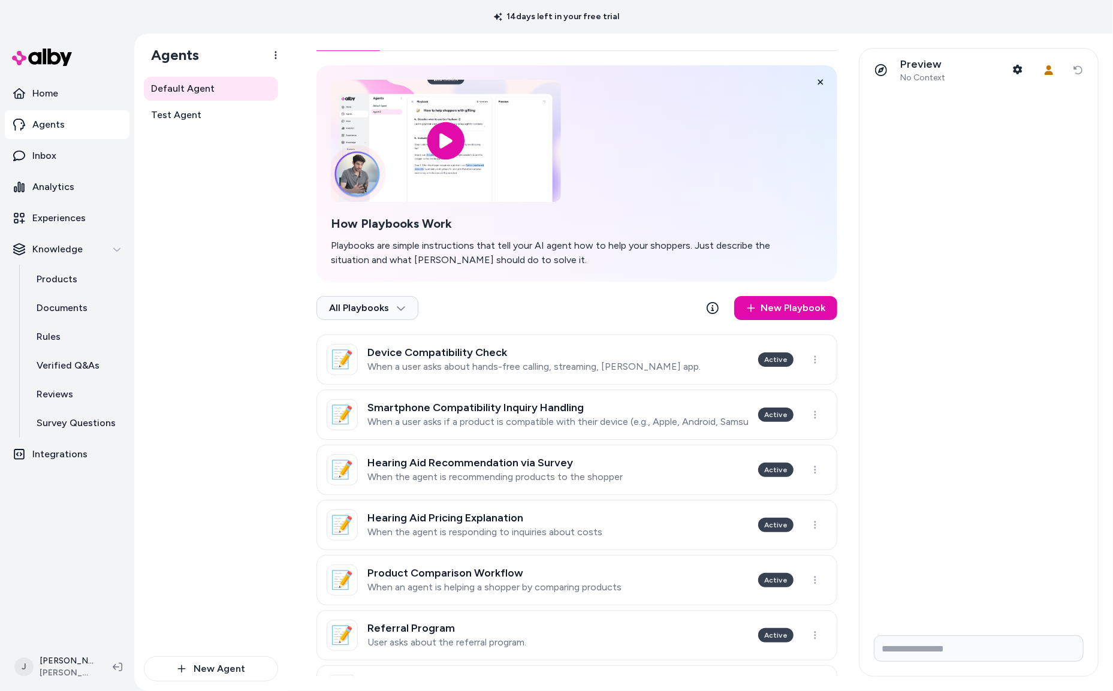
scroll to position [30, 0]
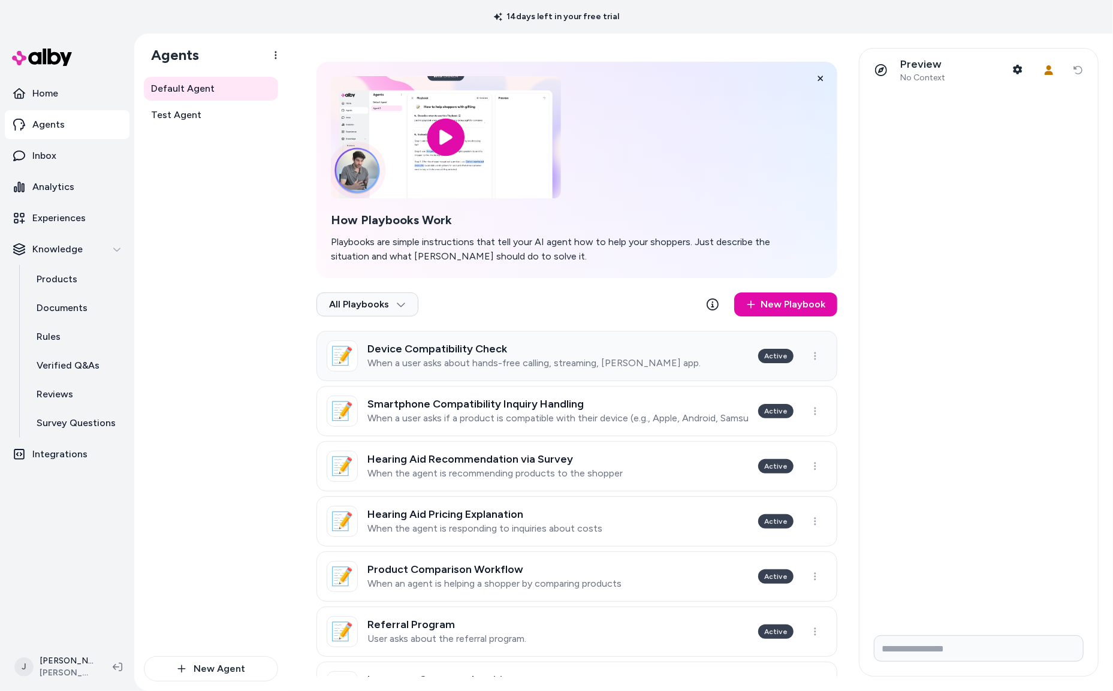
click at [598, 359] on p "When a user asks about hands-free calling, streaming, [PERSON_NAME] app." at bounding box center [534, 363] width 333 height 12
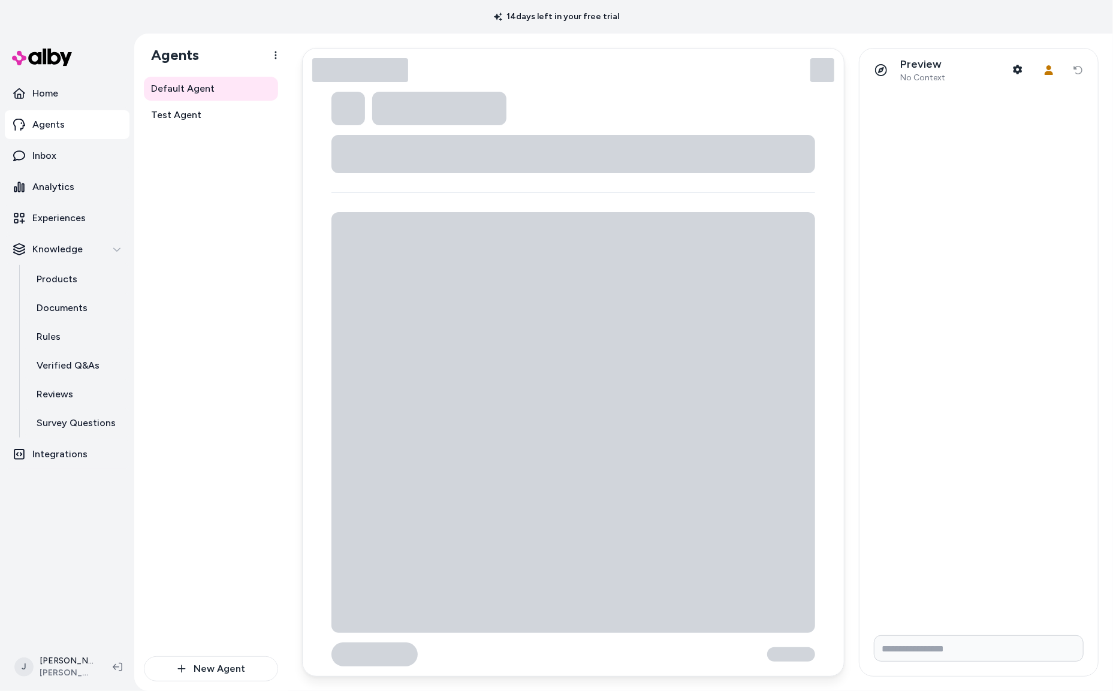
type textarea "*"
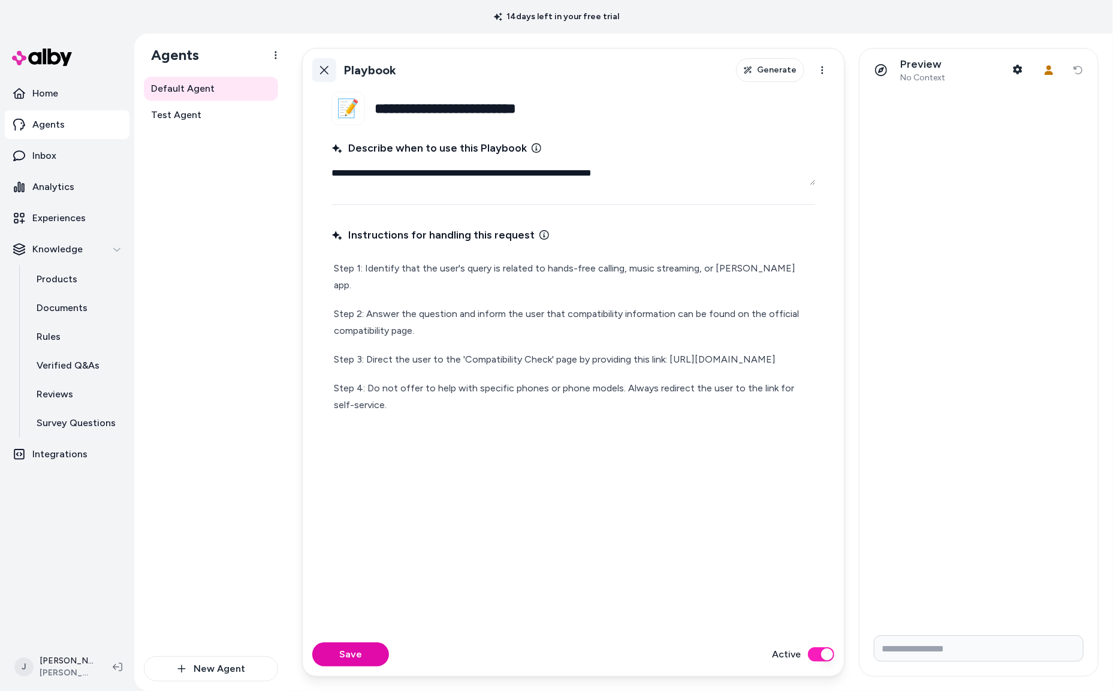
click at [327, 71] on icon at bounding box center [325, 70] width 10 height 10
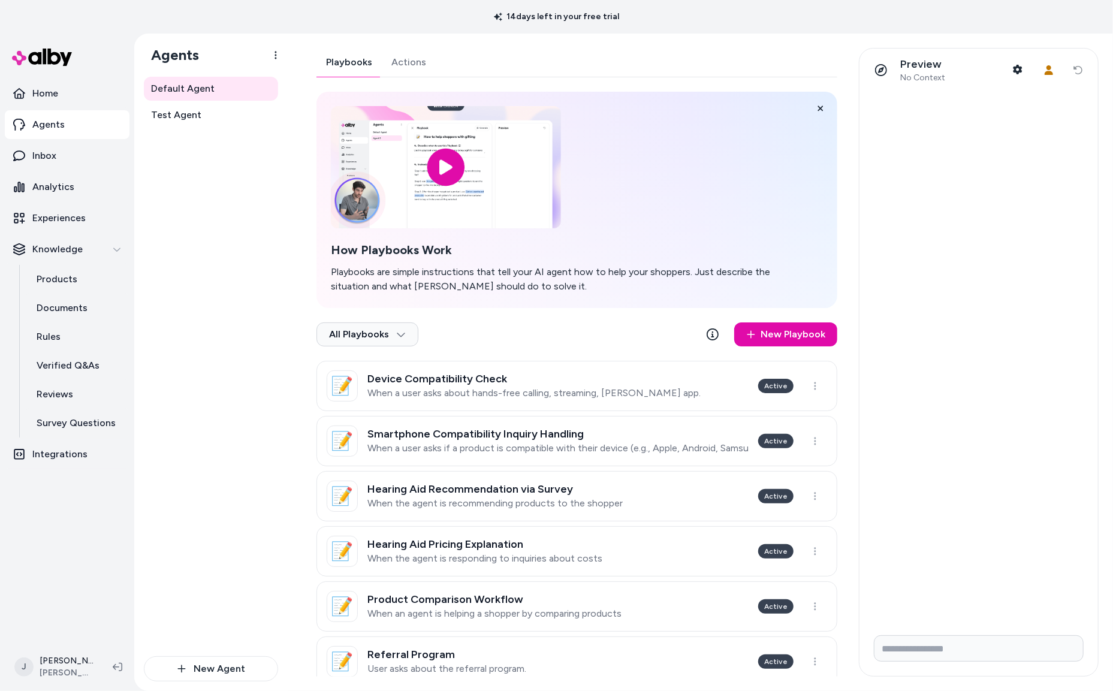
click at [401, 63] on link "Actions" at bounding box center [409, 62] width 54 height 29
click at [350, 61] on link "Playbooks" at bounding box center [349, 62] width 65 height 29
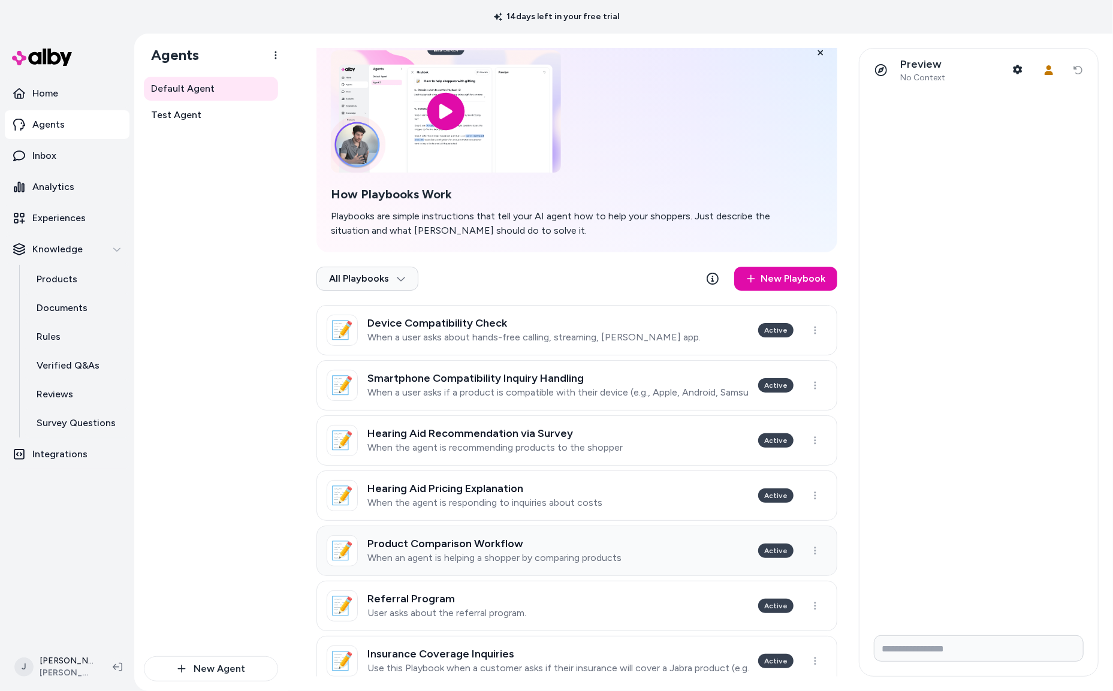
scroll to position [61, 0]
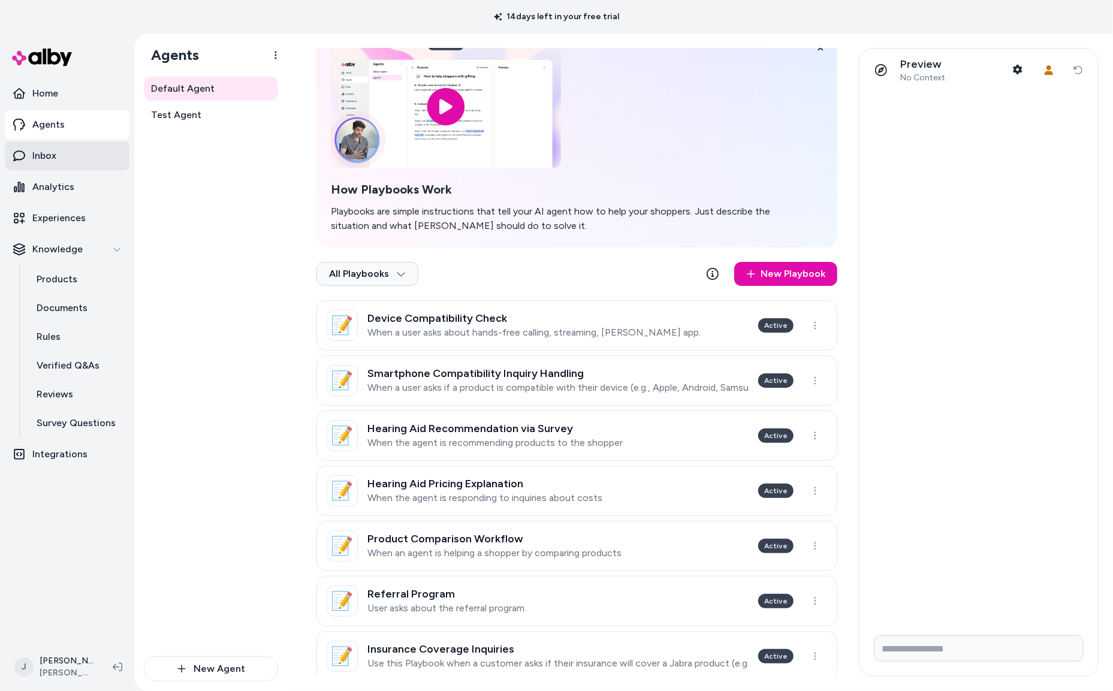
click at [63, 153] on link "Inbox" at bounding box center [67, 155] width 125 height 29
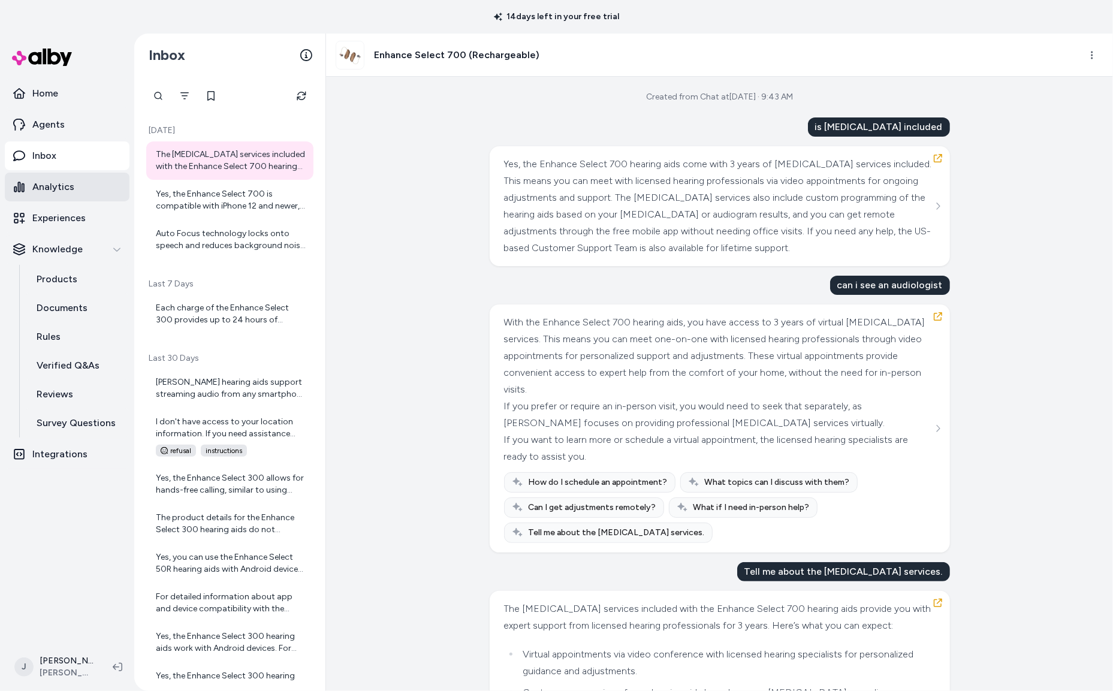
click at [52, 192] on p "Analytics" at bounding box center [53, 187] width 42 height 14
